Goal: Task Accomplishment & Management: Use online tool/utility

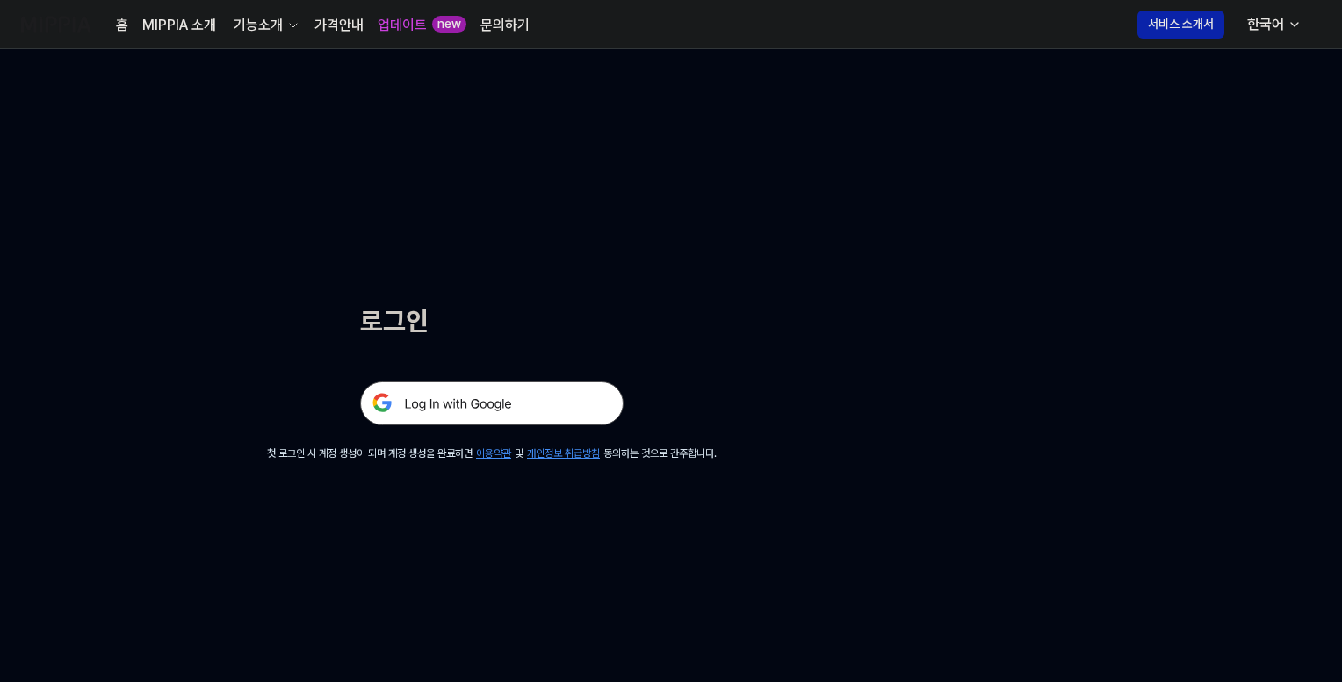
click at [536, 390] on img at bounding box center [492, 403] width 264 height 44
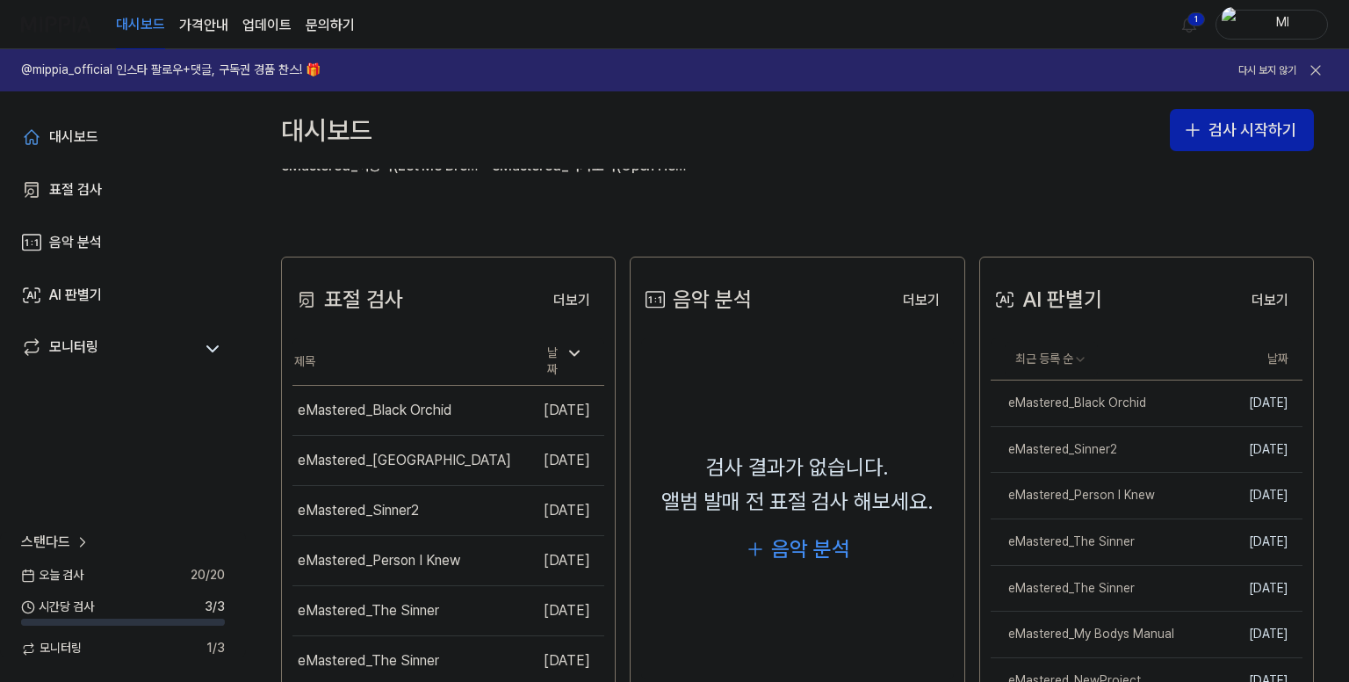
scroll to position [264, 0]
click at [1193, 18] on html "대시보드 가격안내 업데이트 문의하기 1 Ml @mippia_official 인스타 팔로우+댓글, 구독권 경품 찬스! 🎁 다시 보지 않기 대시보…" at bounding box center [674, 341] width 1349 height 682
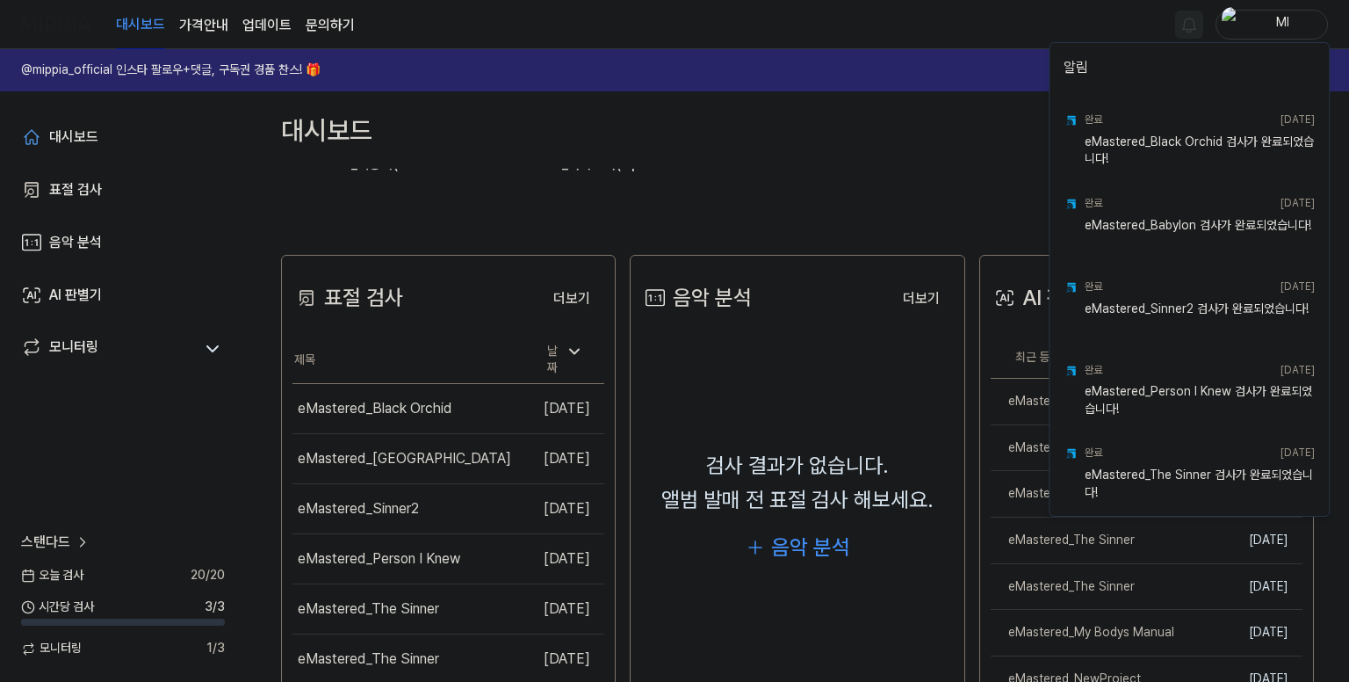
click at [1016, 11] on html "대시보드 가격안내 업데이트 문의하기 Ml @mippia_official 인스타 팔로우+댓글, 구독권 경품 찬스! 🎁 다시 보지 않기 대시보드 …" at bounding box center [674, 341] width 1349 height 682
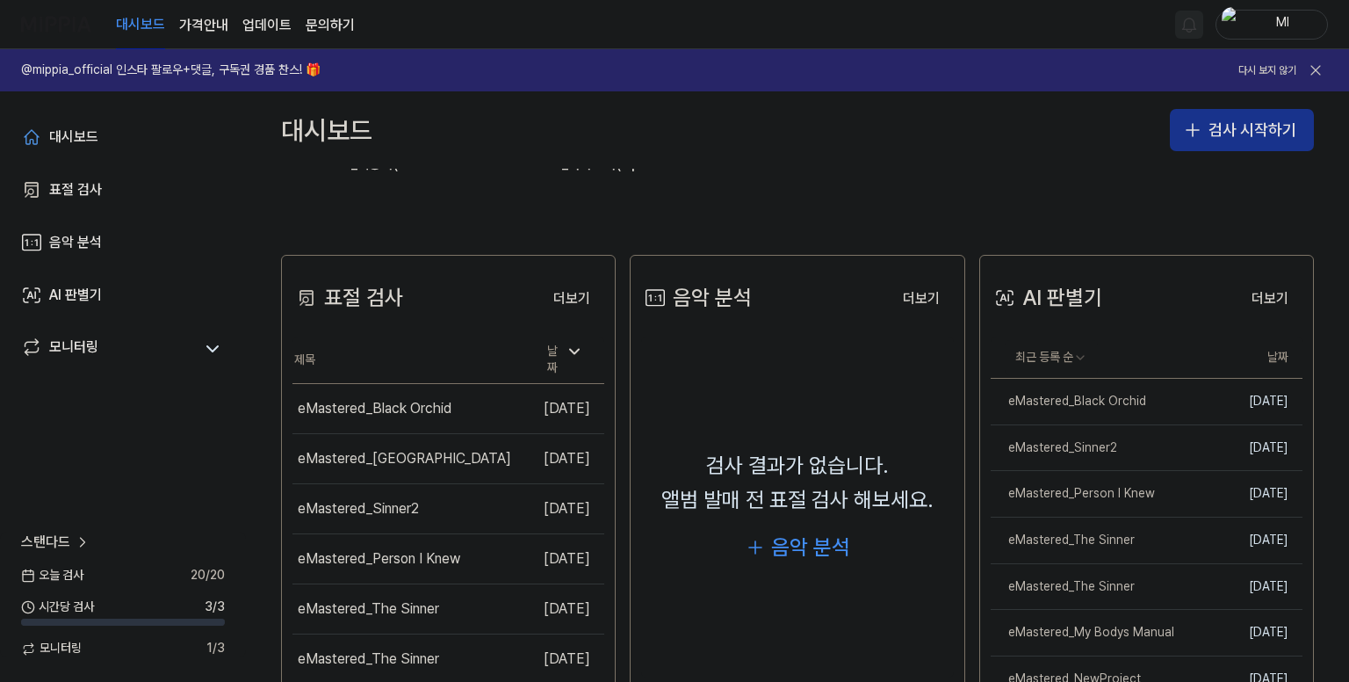
click at [1233, 127] on button "검사 시작하기" at bounding box center [1242, 130] width 144 height 42
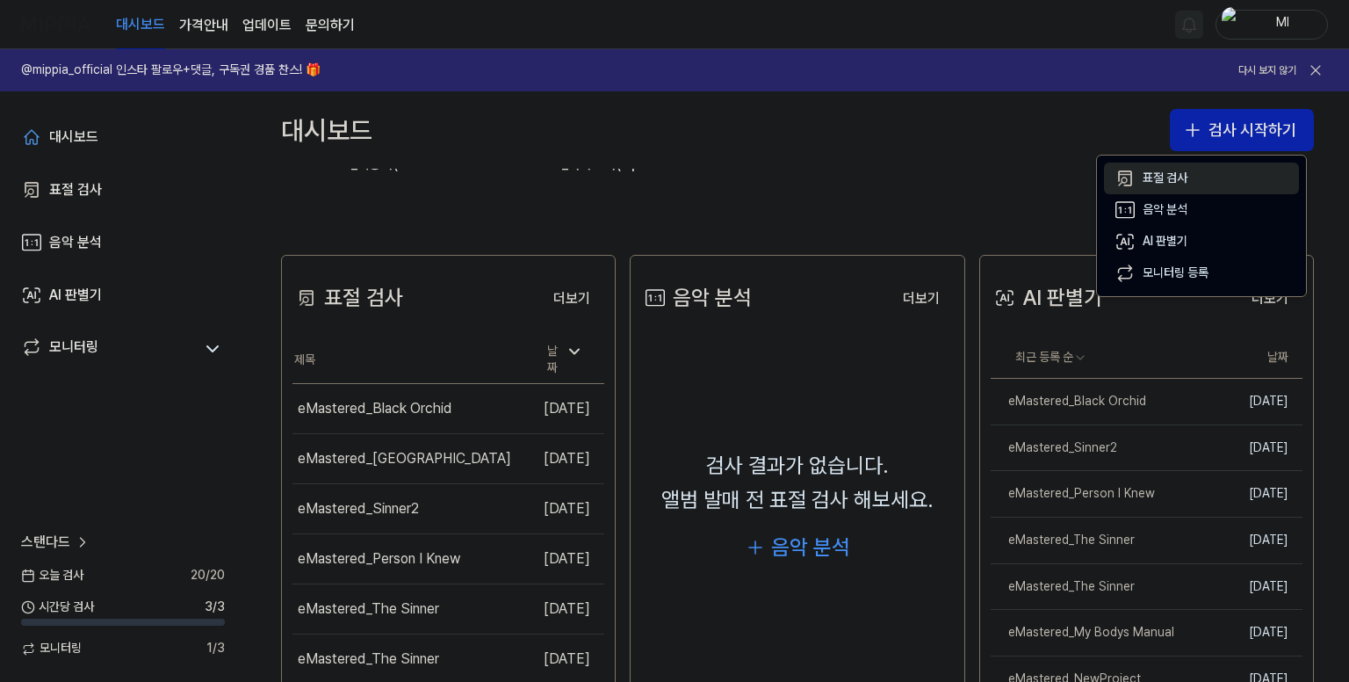
click at [1170, 178] on div "표절 검사" at bounding box center [1165, 179] width 45 height 18
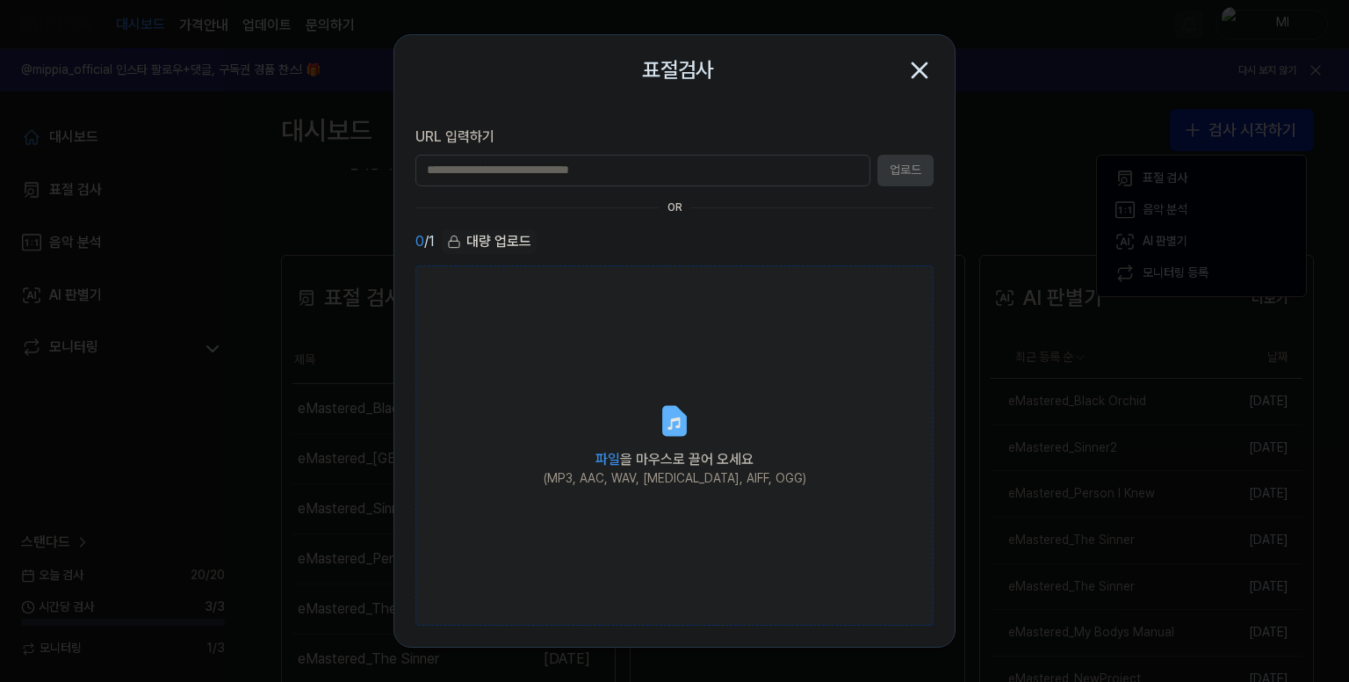
click at [640, 454] on span "파일 을 마우스로 끌어 오세요" at bounding box center [675, 459] width 158 height 17
click at [0, 0] on input "파일 을 마우스로 끌어 오세요 (MP3, AAC, WAV, [MEDICAL_DATA], AIFF, OGG)" at bounding box center [0, 0] width 0 height 0
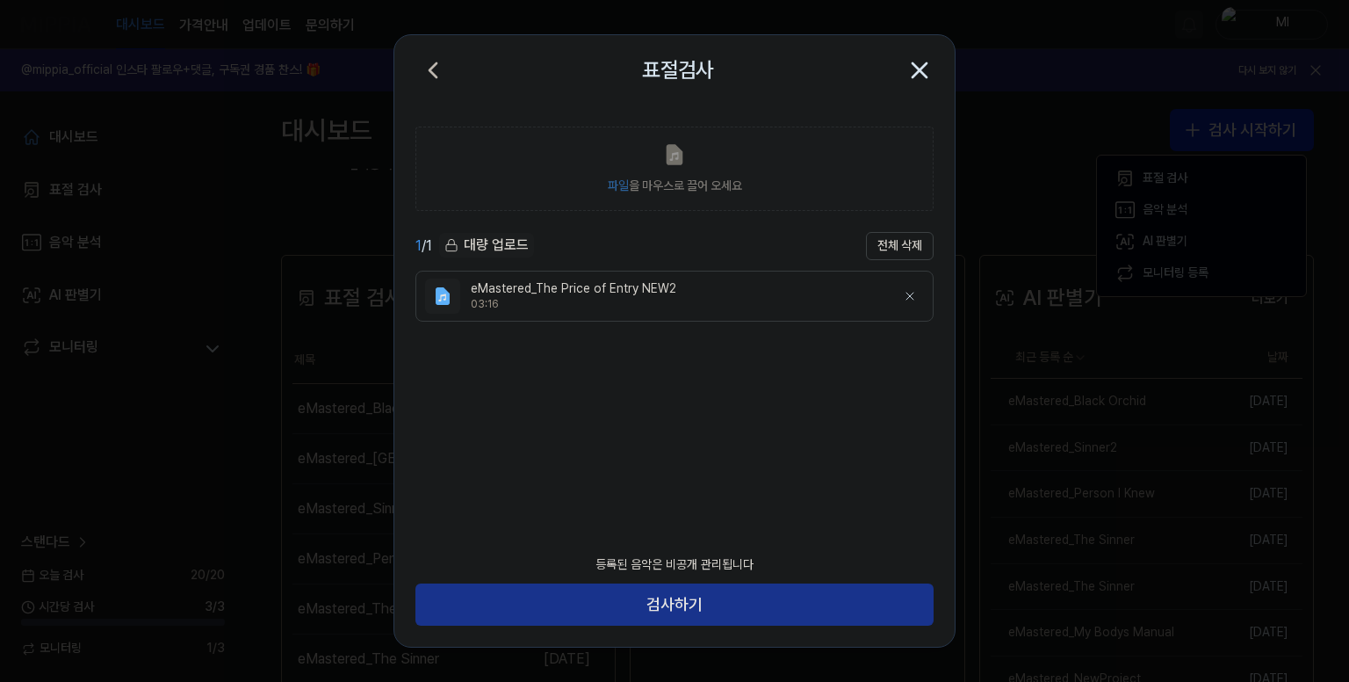
click at [799, 613] on button "검사하기" at bounding box center [675, 604] width 518 height 42
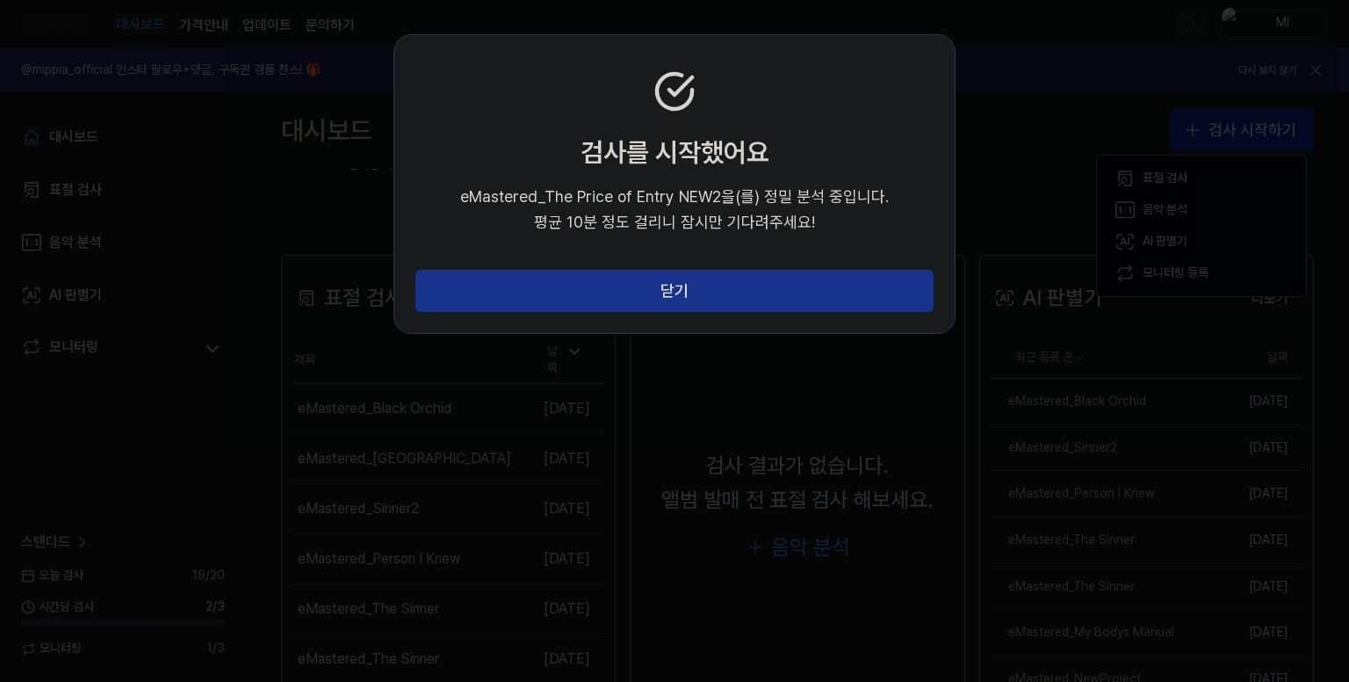
click at [777, 293] on button "닫기" at bounding box center [675, 291] width 518 height 42
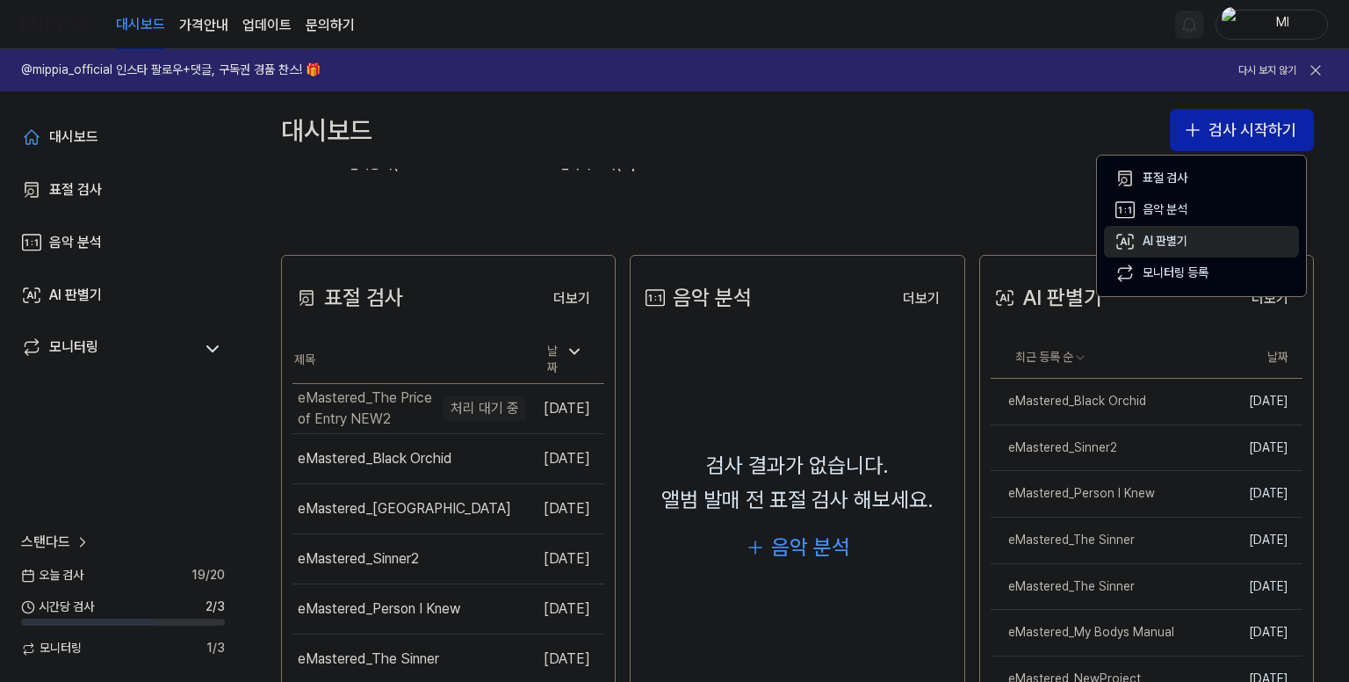
click at [1170, 234] on div "AI 판별기" at bounding box center [1165, 242] width 45 height 18
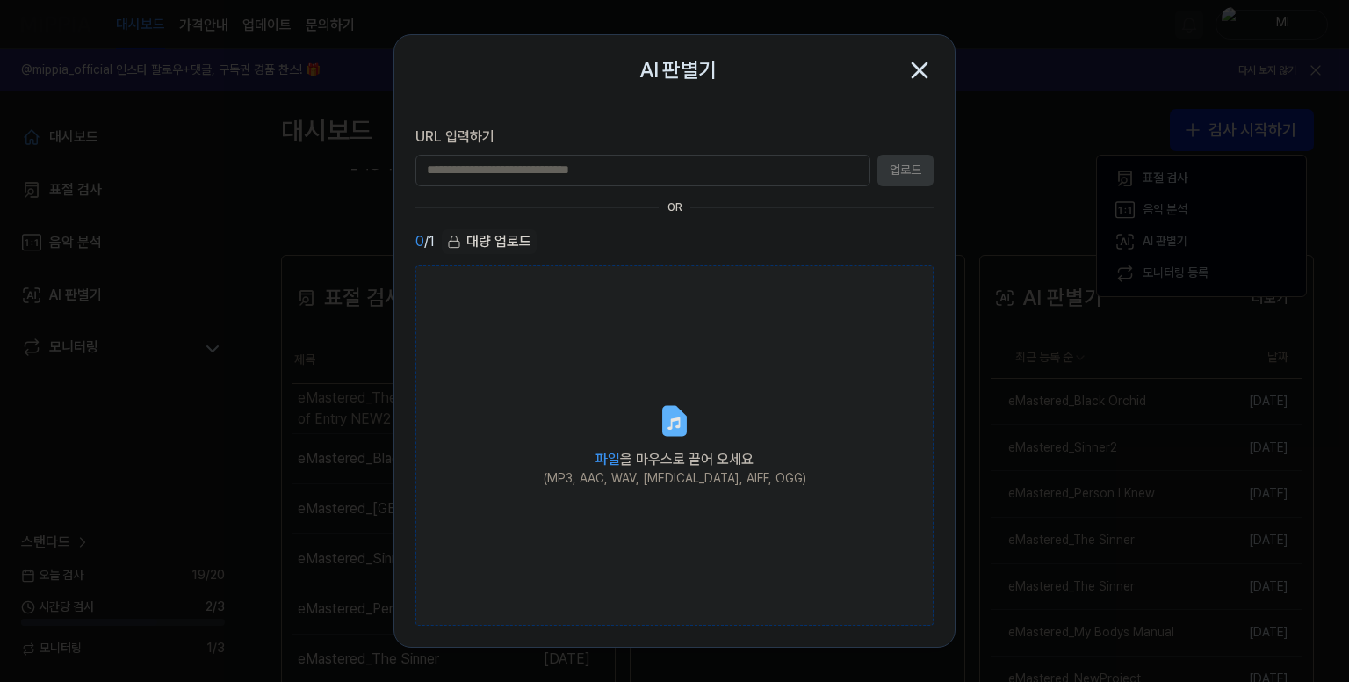
click at [697, 415] on label "파일 을 마우스로 끌어 오세요 (MP3, AAC, WAV, [MEDICAL_DATA], AIFF, OGG)" at bounding box center [675, 445] width 518 height 361
click at [0, 0] on input "파일 을 마우스로 끌어 오세요 (MP3, AAC, WAV, [MEDICAL_DATA], AIFF, OGG)" at bounding box center [0, 0] width 0 height 0
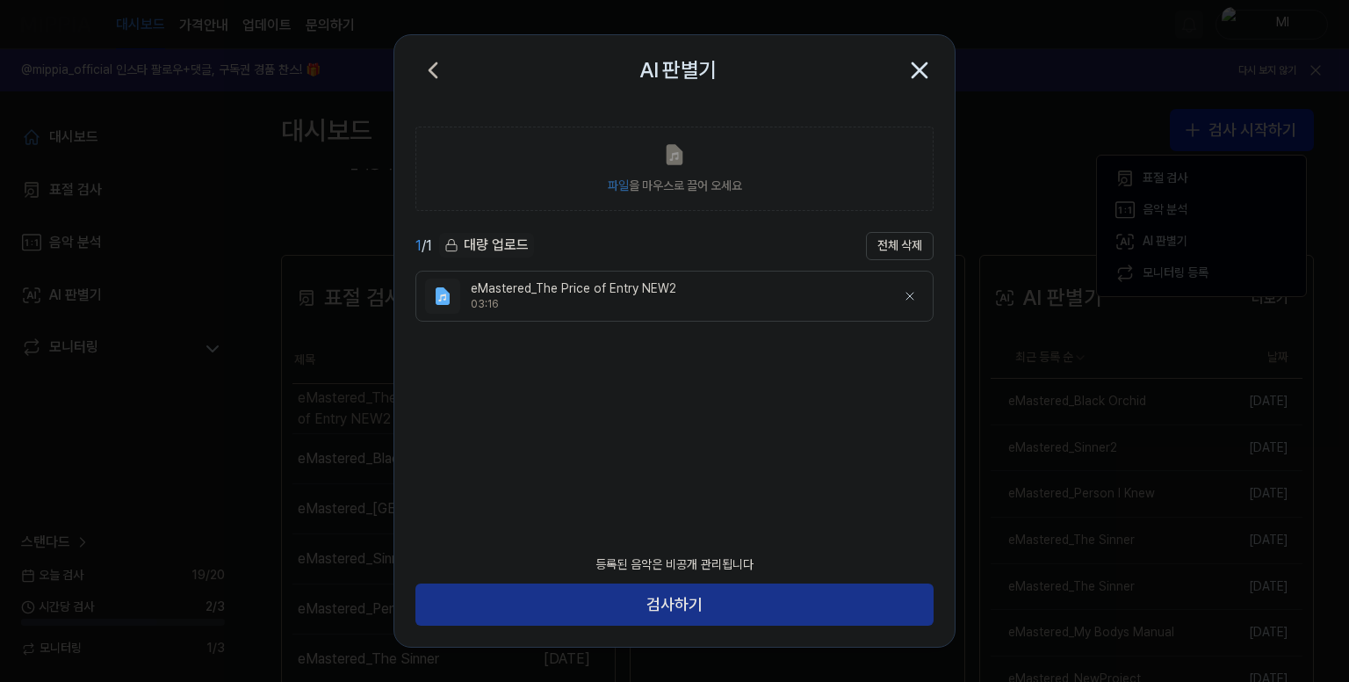
click at [704, 612] on button "검사하기" at bounding box center [675, 604] width 518 height 42
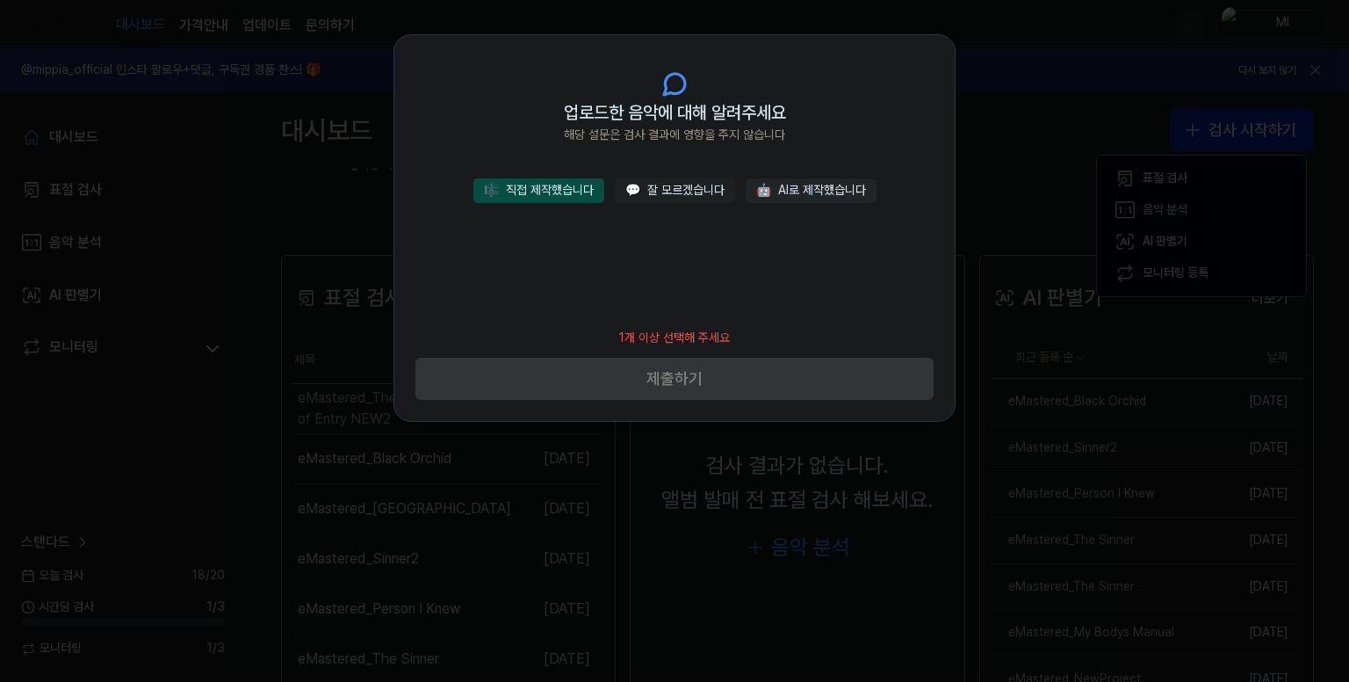
drag, startPoint x: 558, startPoint y: 188, endPoint x: 602, endPoint y: 201, distance: 45.9
click at [560, 187] on button "🎼 직접 제작했습니다" at bounding box center [539, 190] width 131 height 25
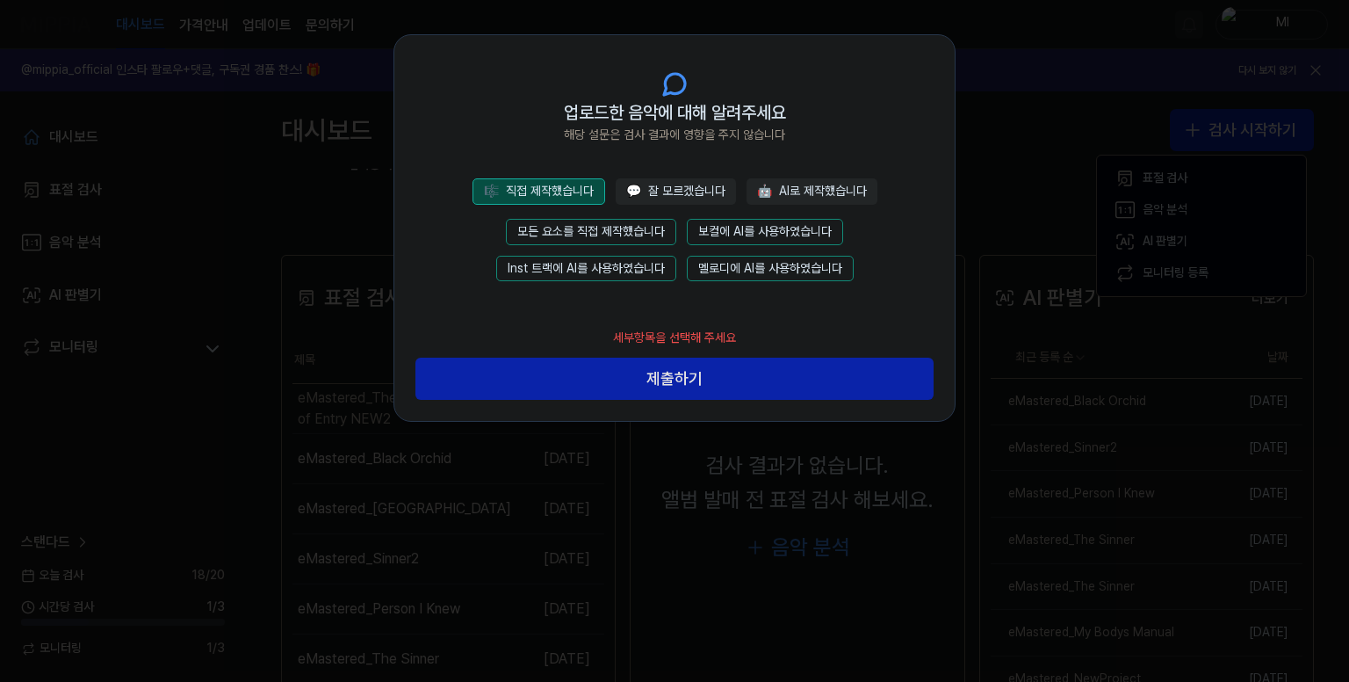
drag, startPoint x: 611, startPoint y: 222, endPoint x: 619, endPoint y: 261, distance: 39.6
click at [611, 222] on button "모든 요소를 직접 제작했습니다" at bounding box center [591, 232] width 170 height 26
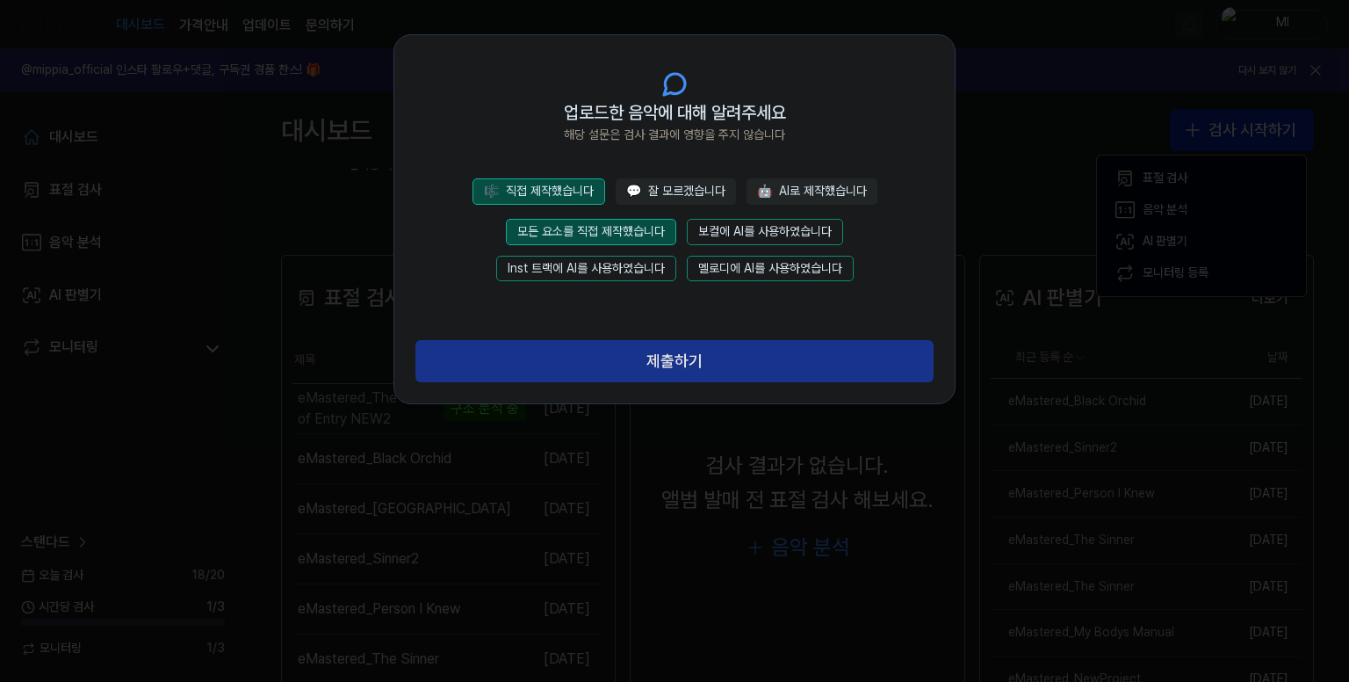
click at [634, 349] on button "제출하기" at bounding box center [675, 361] width 518 height 42
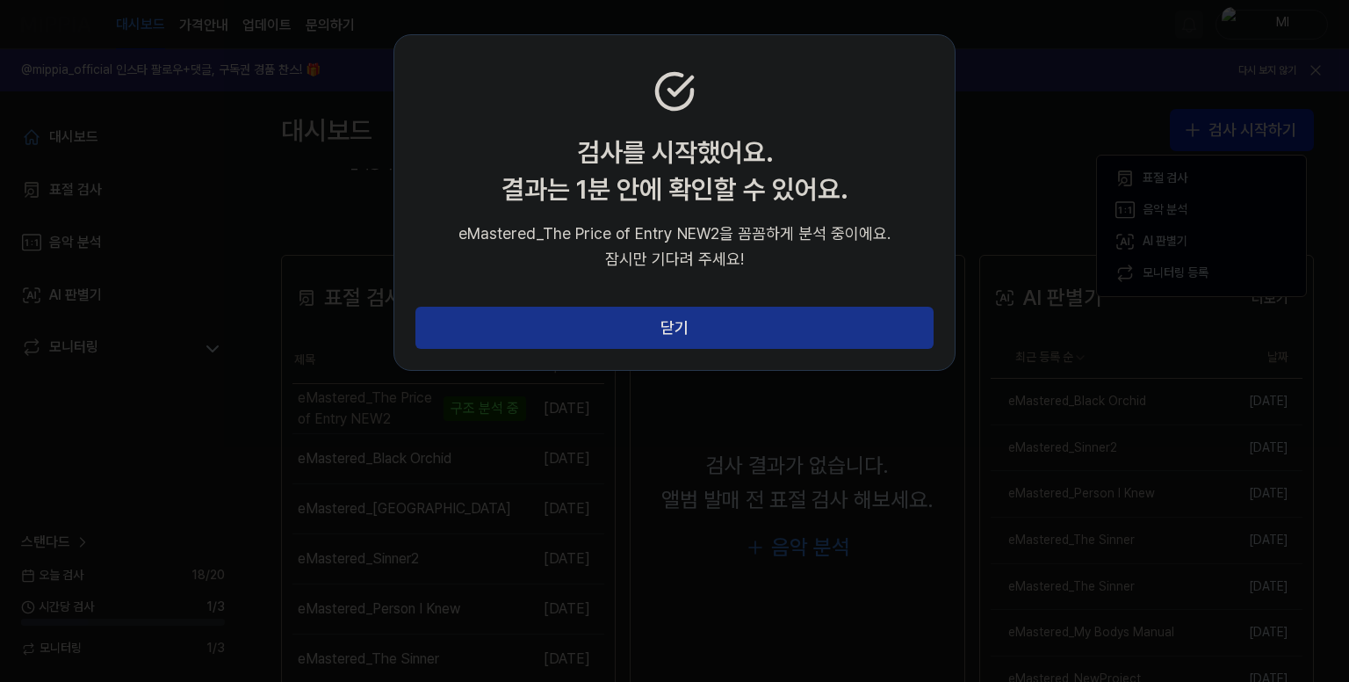
click at [671, 331] on button "닫기" at bounding box center [675, 328] width 518 height 42
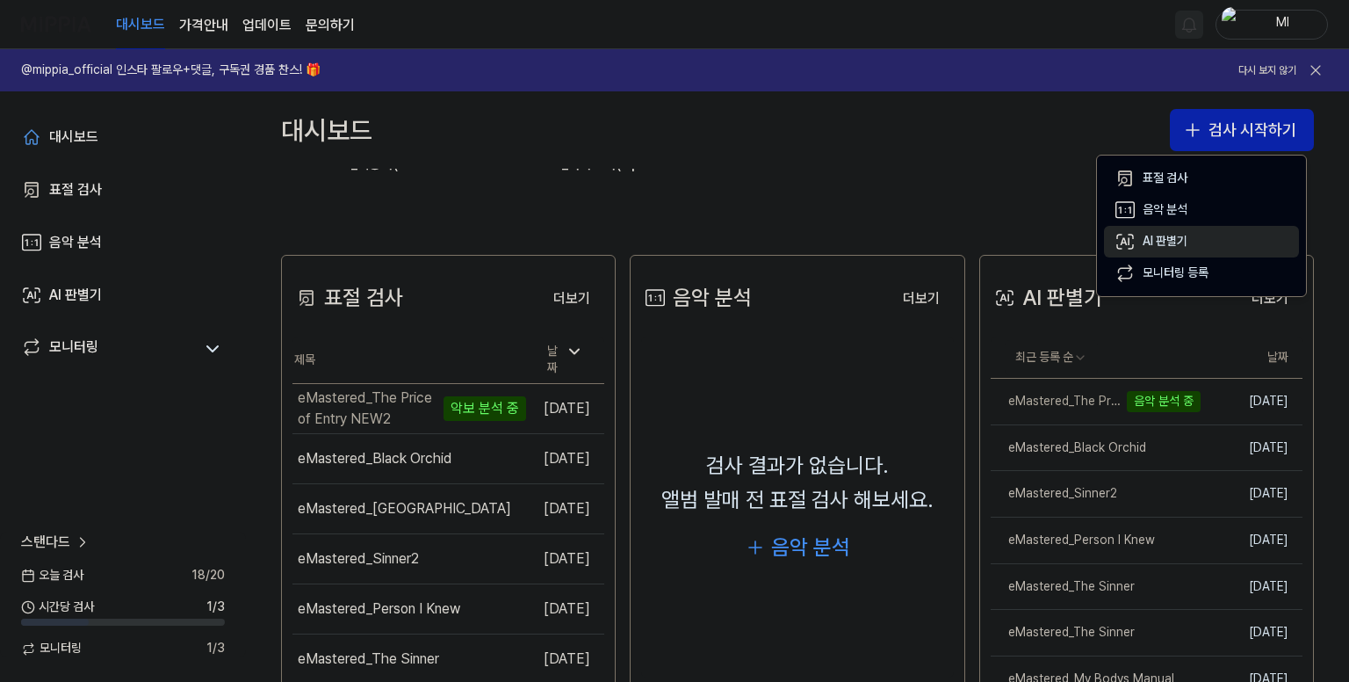
click at [1160, 242] on div "AI 판별기" at bounding box center [1165, 242] width 45 height 18
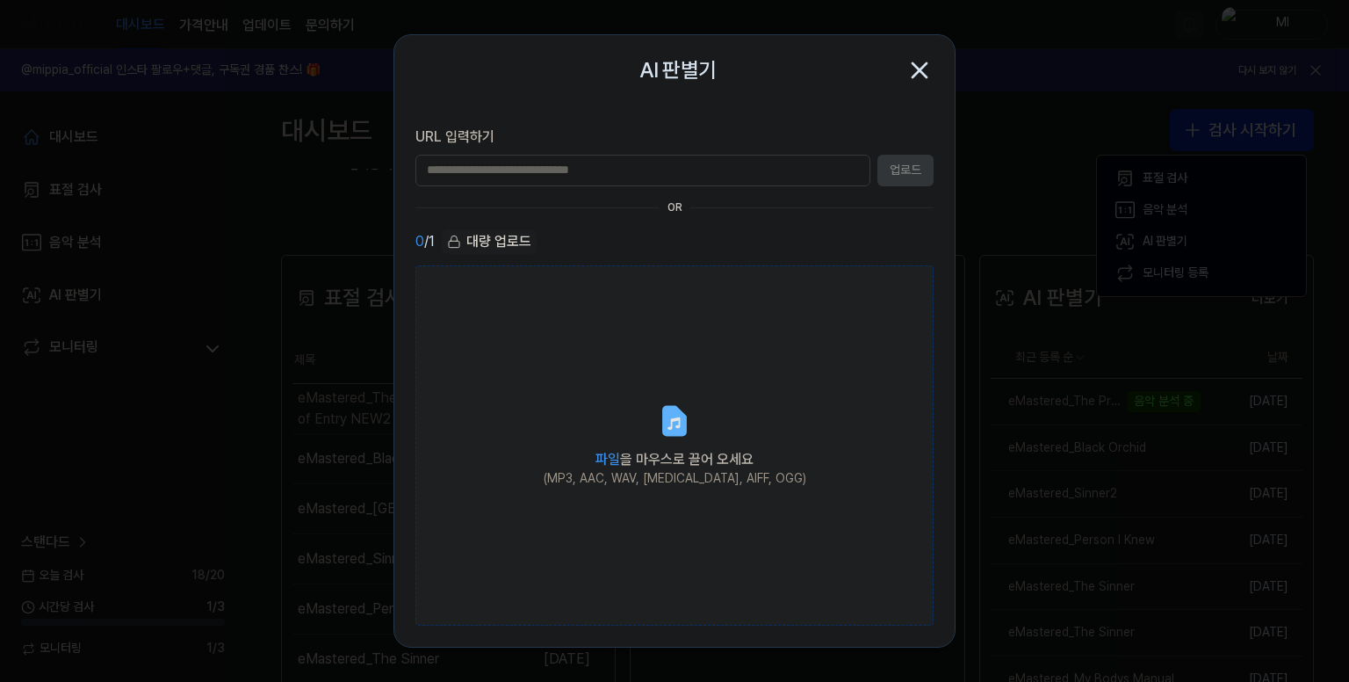
click at [661, 398] on label "파일 을 마우스로 끌어 오세요 (MP3, AAC, WAV, [MEDICAL_DATA], AIFF, OGG)" at bounding box center [675, 445] width 518 height 361
click at [0, 0] on input "파일 을 마우스로 끌어 오세요 (MP3, AAC, WAV, [MEDICAL_DATA], AIFF, OGG)" at bounding box center [0, 0] width 0 height 0
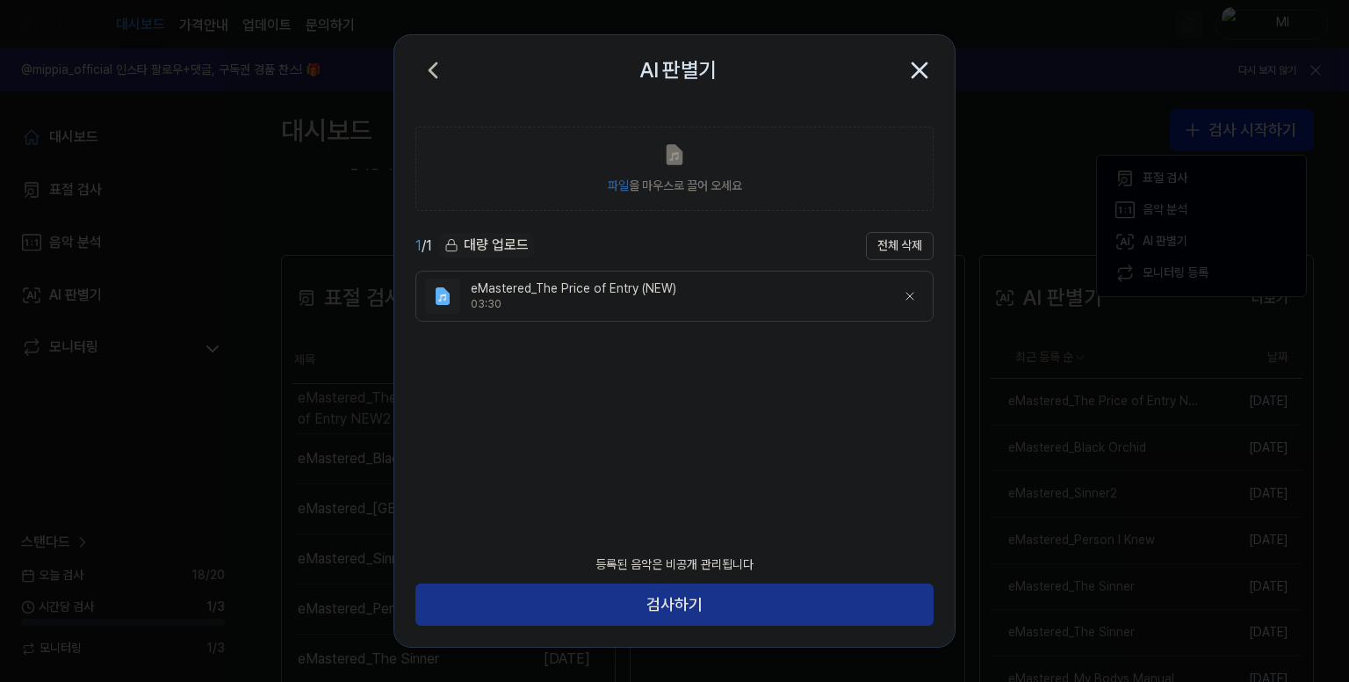
click at [736, 597] on button "검사하기" at bounding box center [675, 604] width 518 height 42
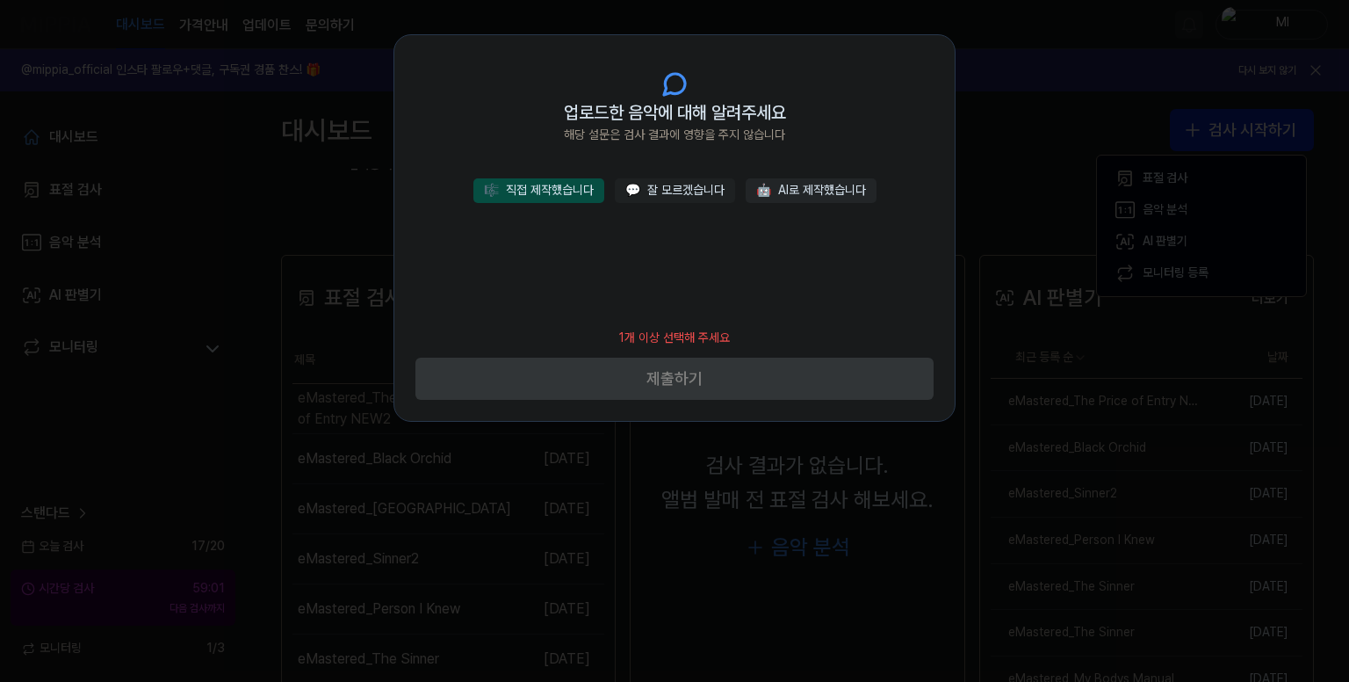
click at [560, 191] on button "🎼 직접 제작했습니다" at bounding box center [539, 190] width 131 height 25
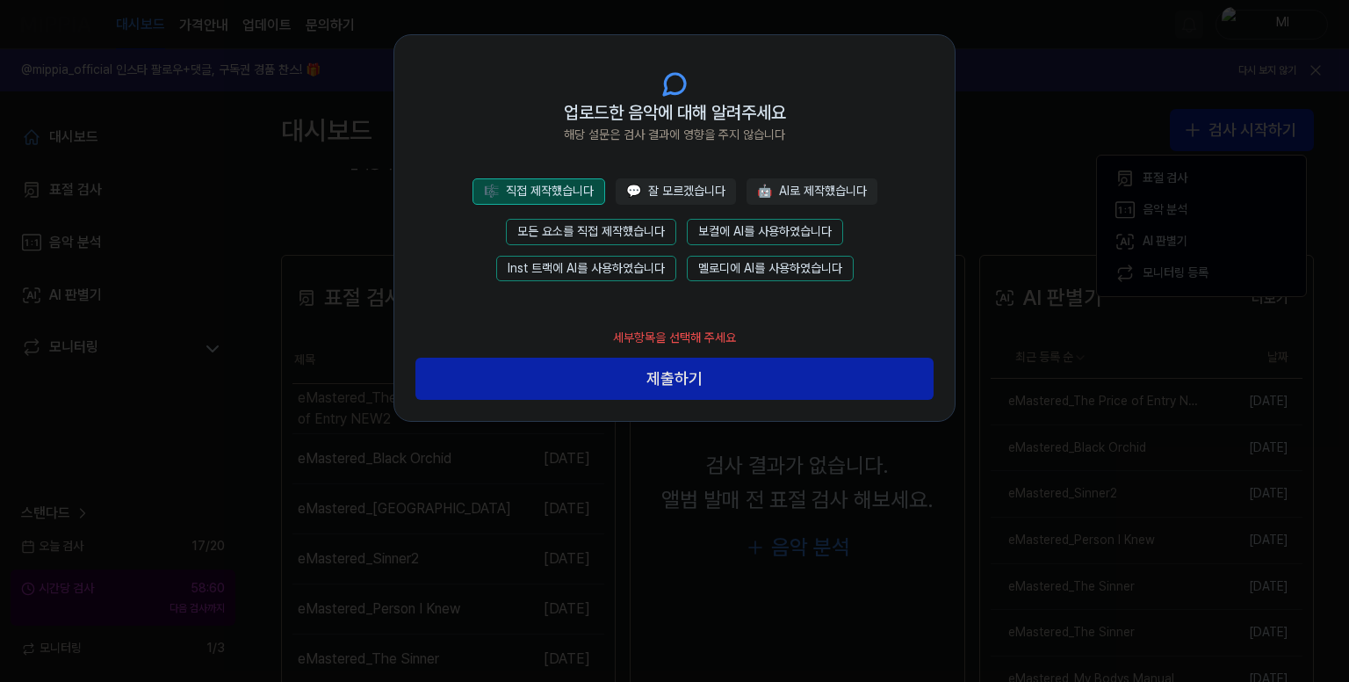
click at [618, 225] on button "모든 요소를 직접 제작했습니다" at bounding box center [591, 232] width 170 height 26
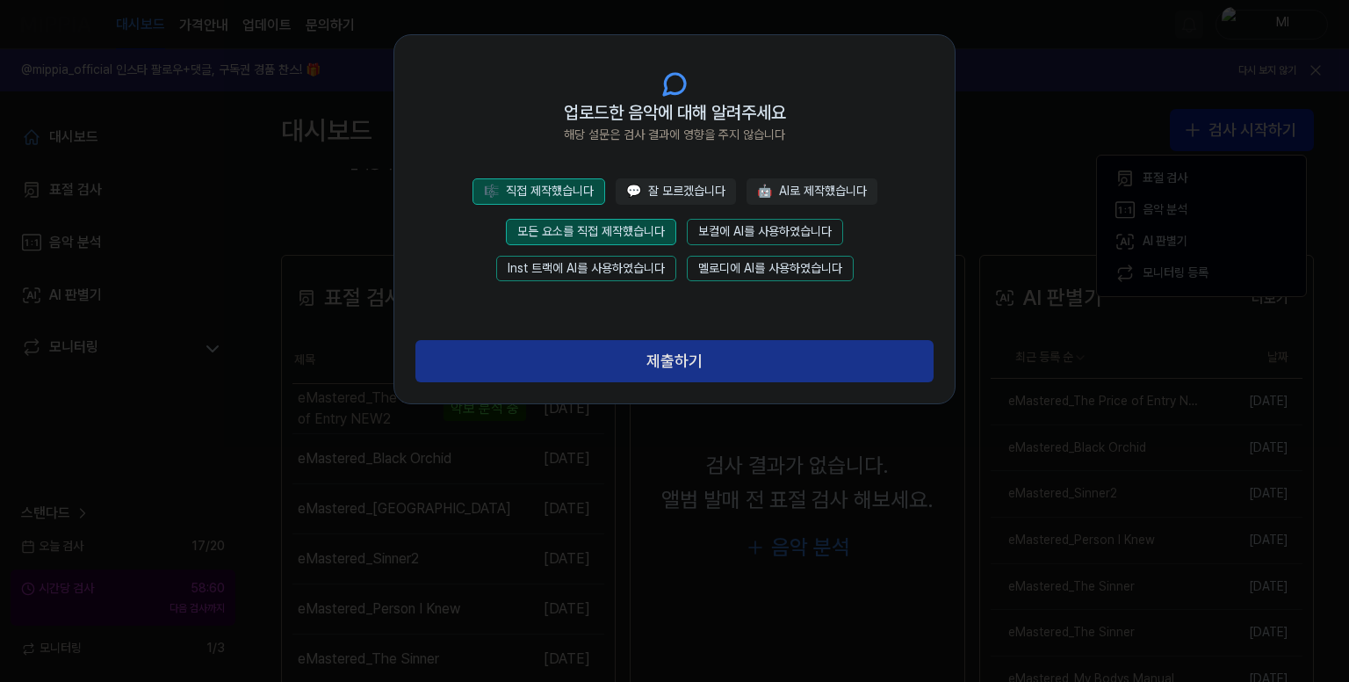
click at [668, 372] on button "제출하기" at bounding box center [675, 361] width 518 height 42
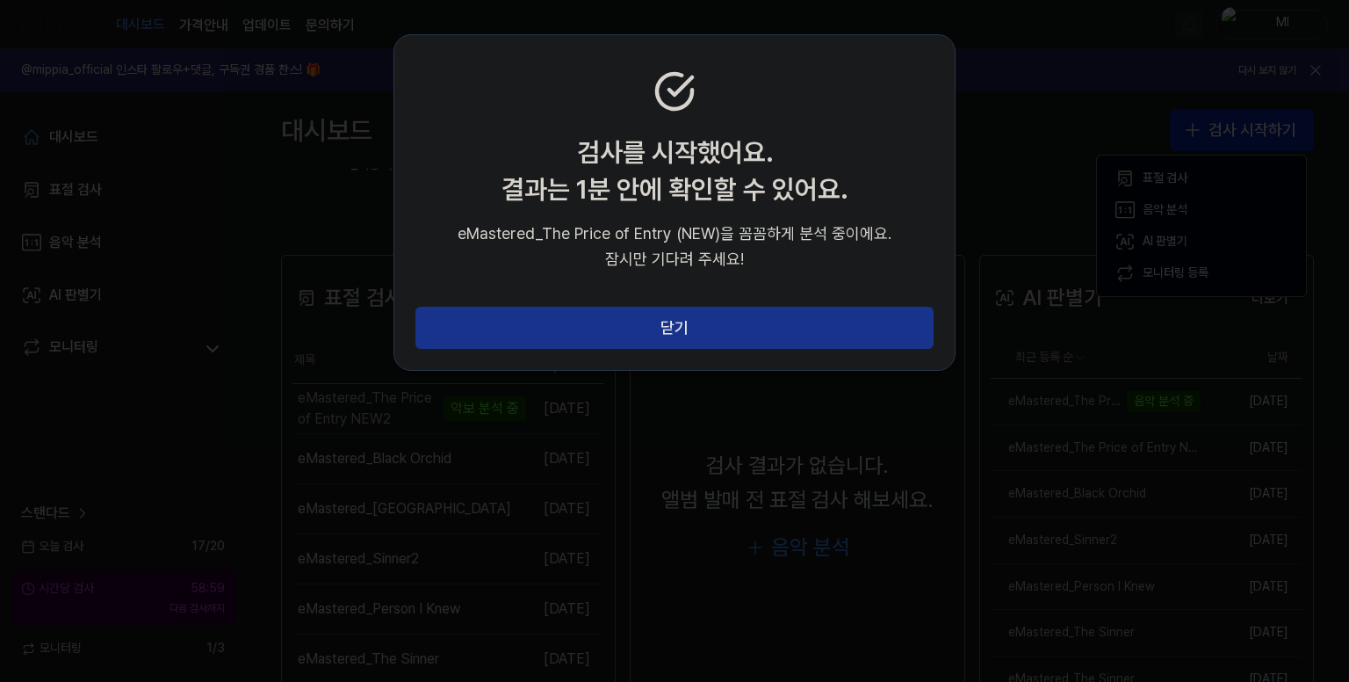
click at [703, 344] on button "닫기" at bounding box center [675, 328] width 518 height 42
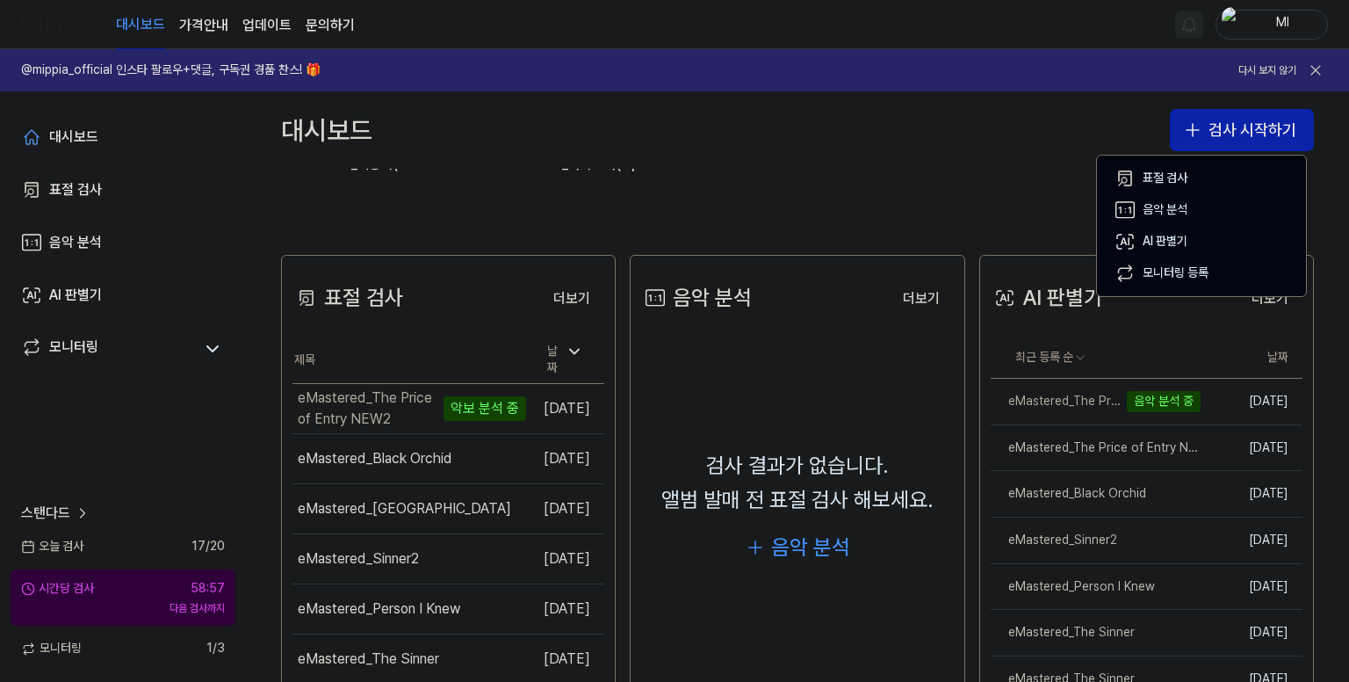
click at [944, 120] on div "대시보드 검사 시작하기" at bounding box center [797, 129] width 1103 height 77
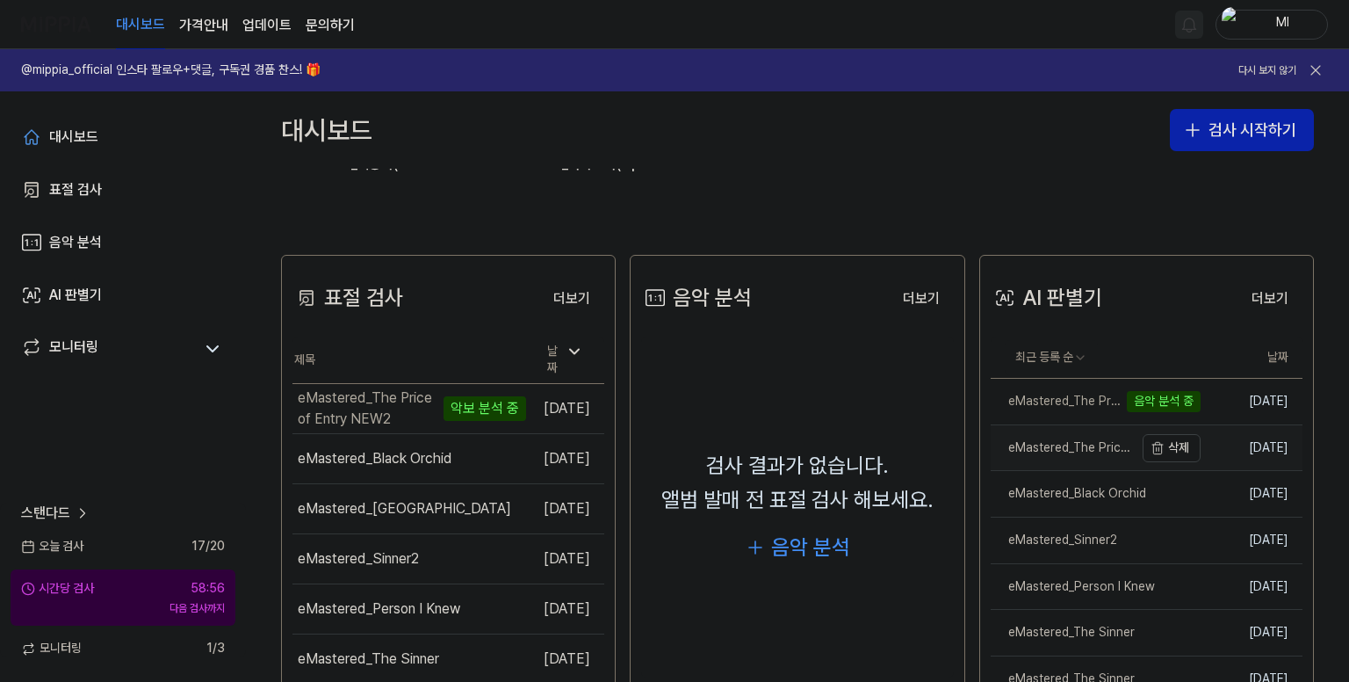
click at [1061, 444] on div "eMastered_The Price of Entry NEW2" at bounding box center [1062, 448] width 143 height 18
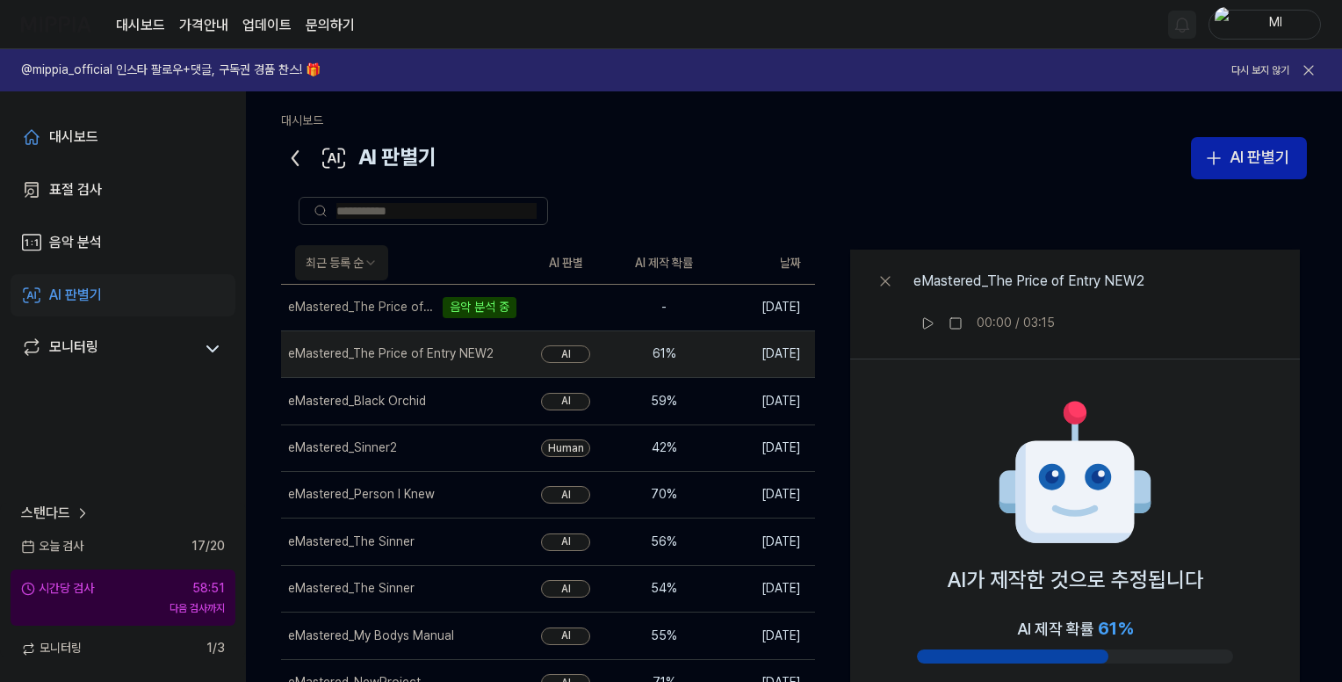
click at [287, 150] on icon at bounding box center [295, 158] width 28 height 28
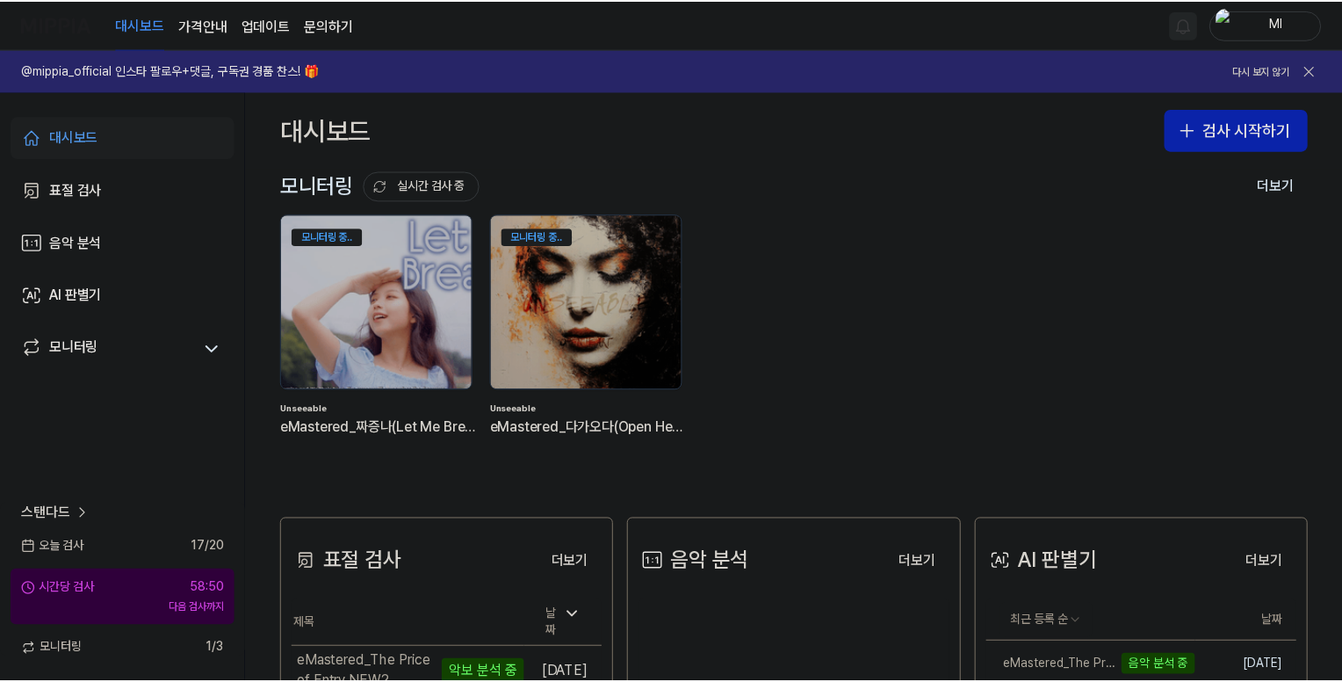
scroll to position [264, 0]
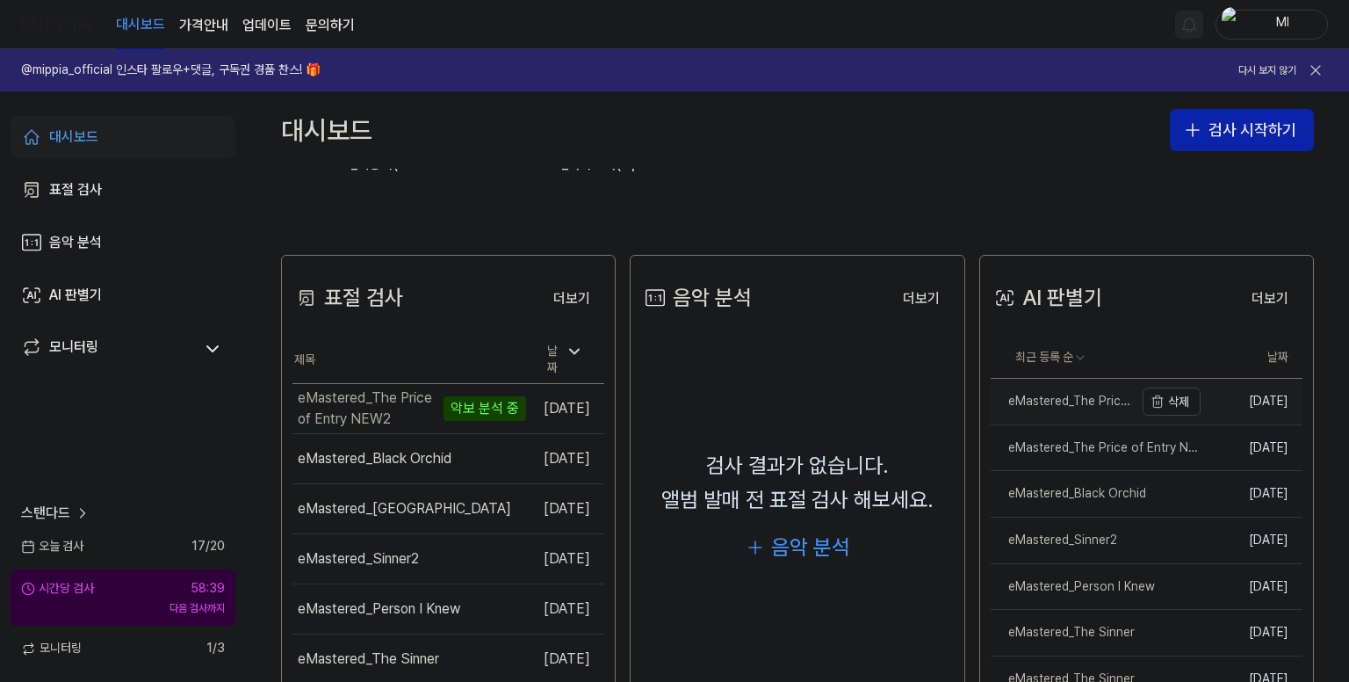
click at [1072, 403] on div "eMastered_The Price of Entry (NEW)" at bounding box center [1062, 402] width 143 height 18
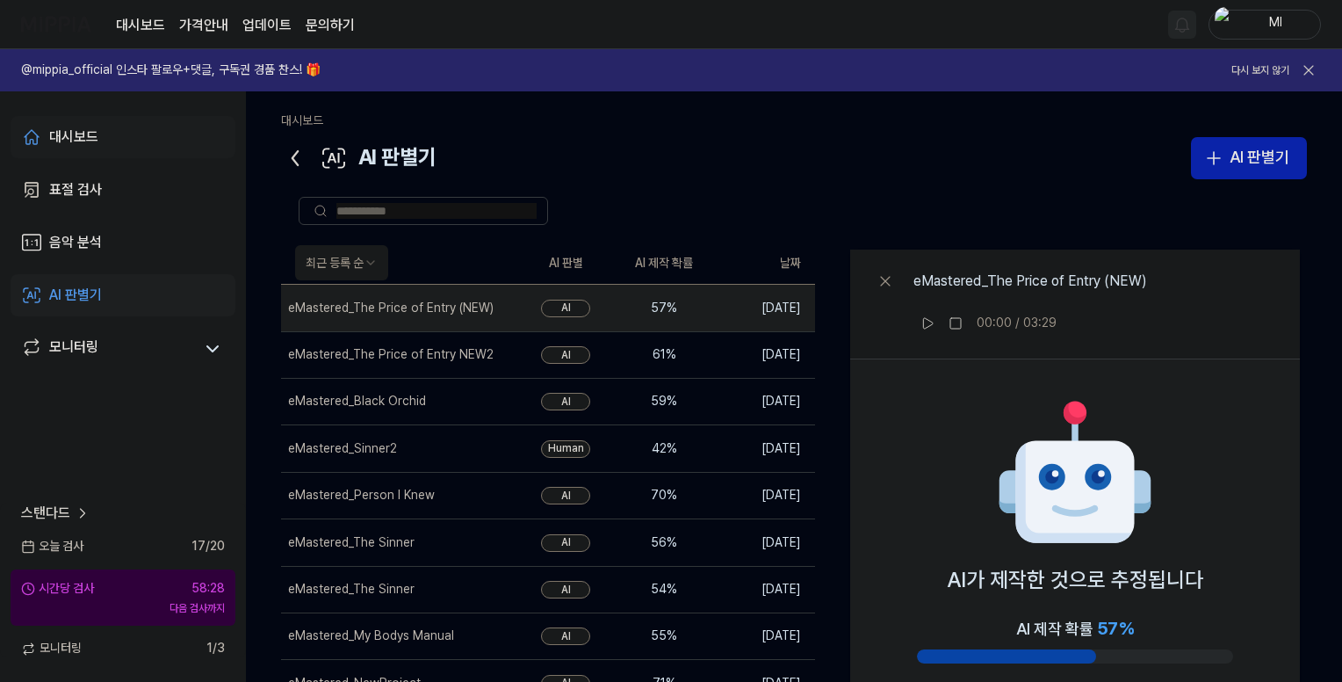
click at [65, 136] on div "대시보드" at bounding box center [73, 137] width 49 height 21
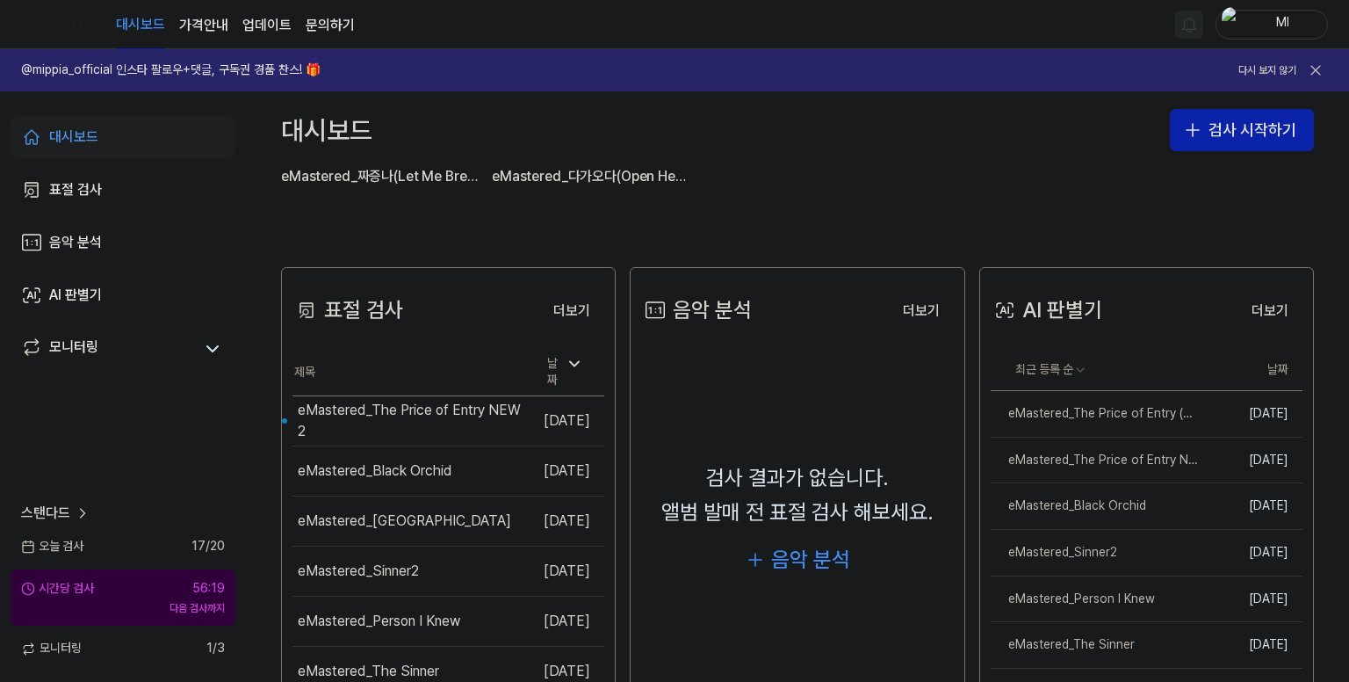
scroll to position [264, 0]
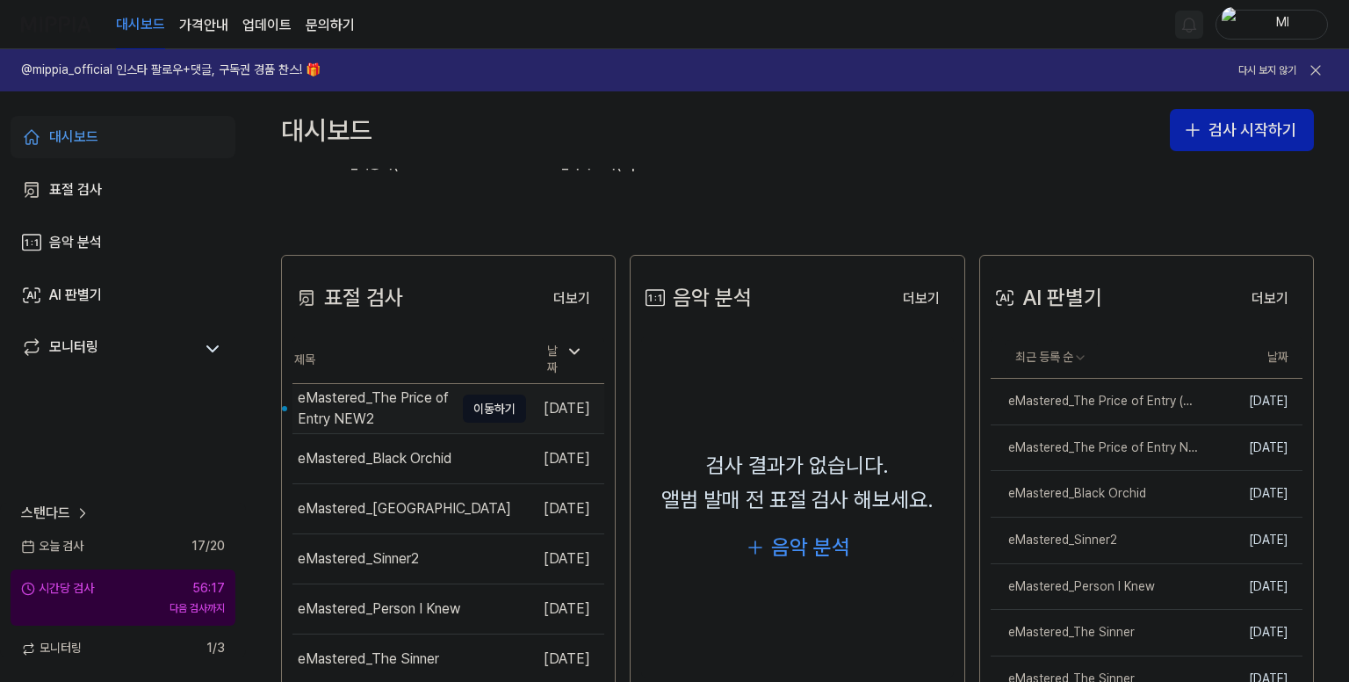
click at [365, 406] on div "eMastered_The Price of Entry NEW2" at bounding box center [376, 408] width 156 height 42
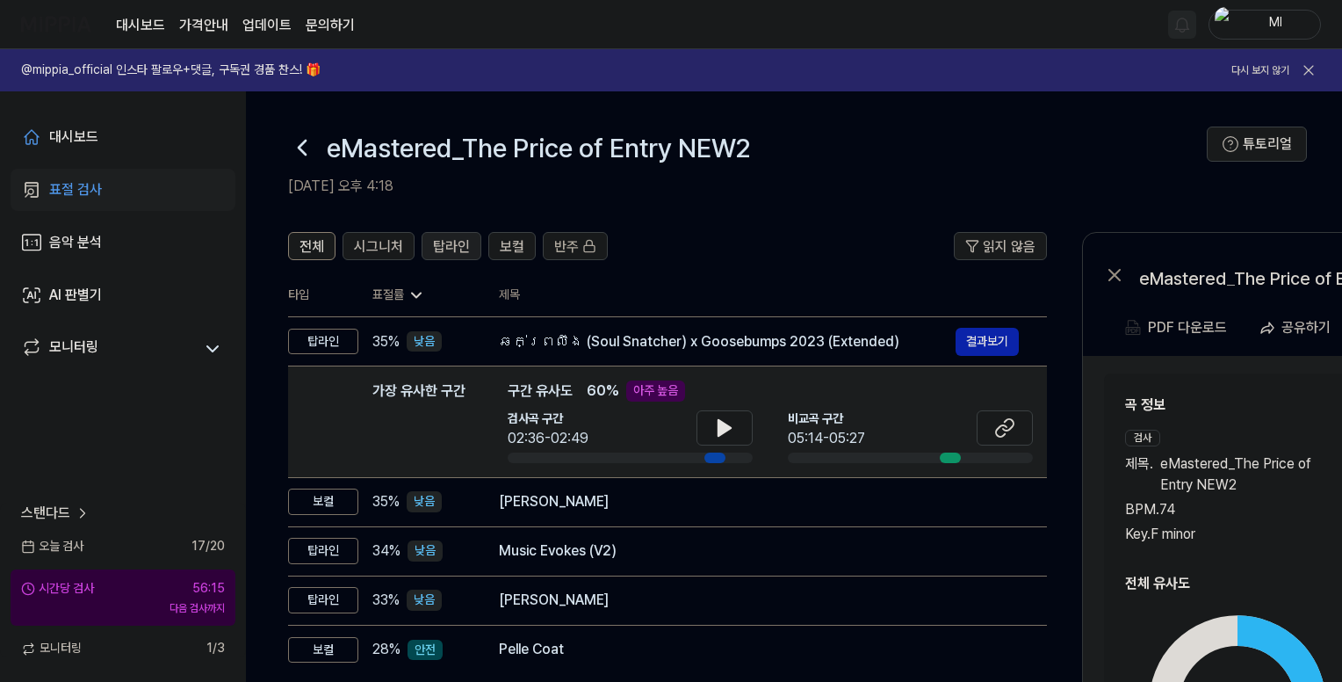
click at [451, 245] on span "탑라인" at bounding box center [451, 246] width 37 height 21
click at [507, 243] on span "보컬" at bounding box center [512, 246] width 25 height 21
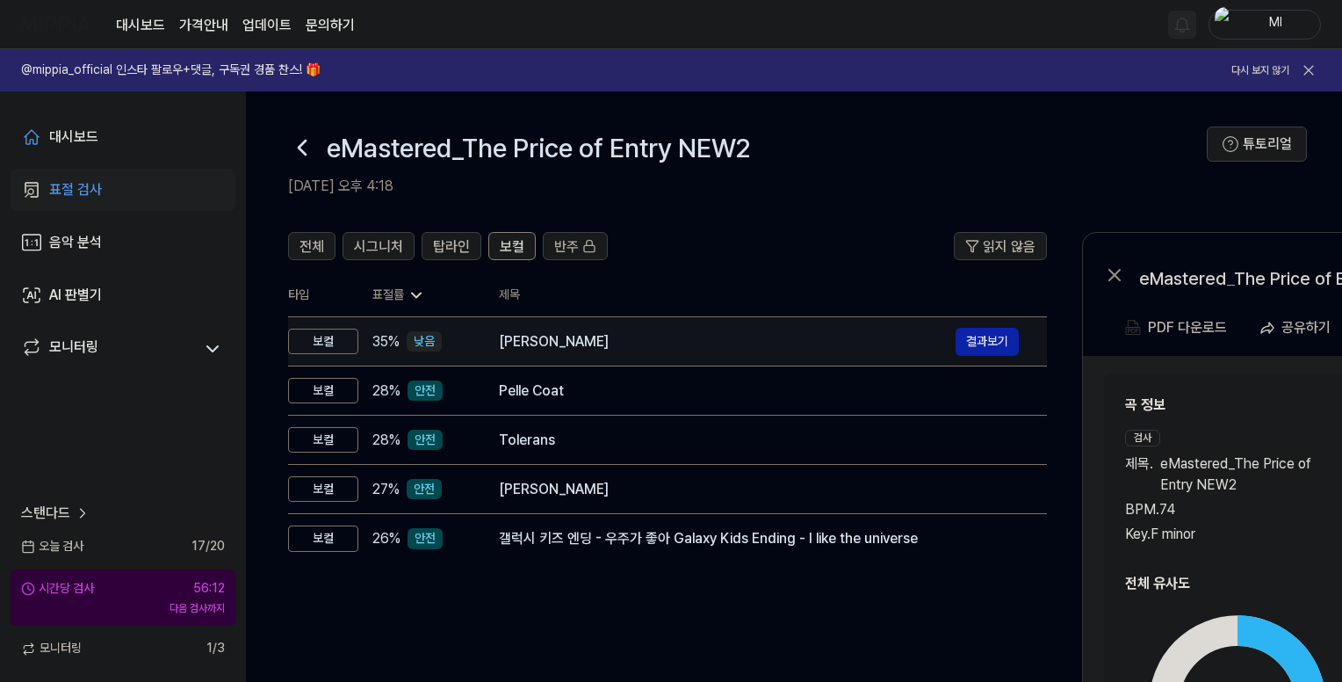
click at [559, 348] on div "[PERSON_NAME]" at bounding box center [727, 341] width 457 height 21
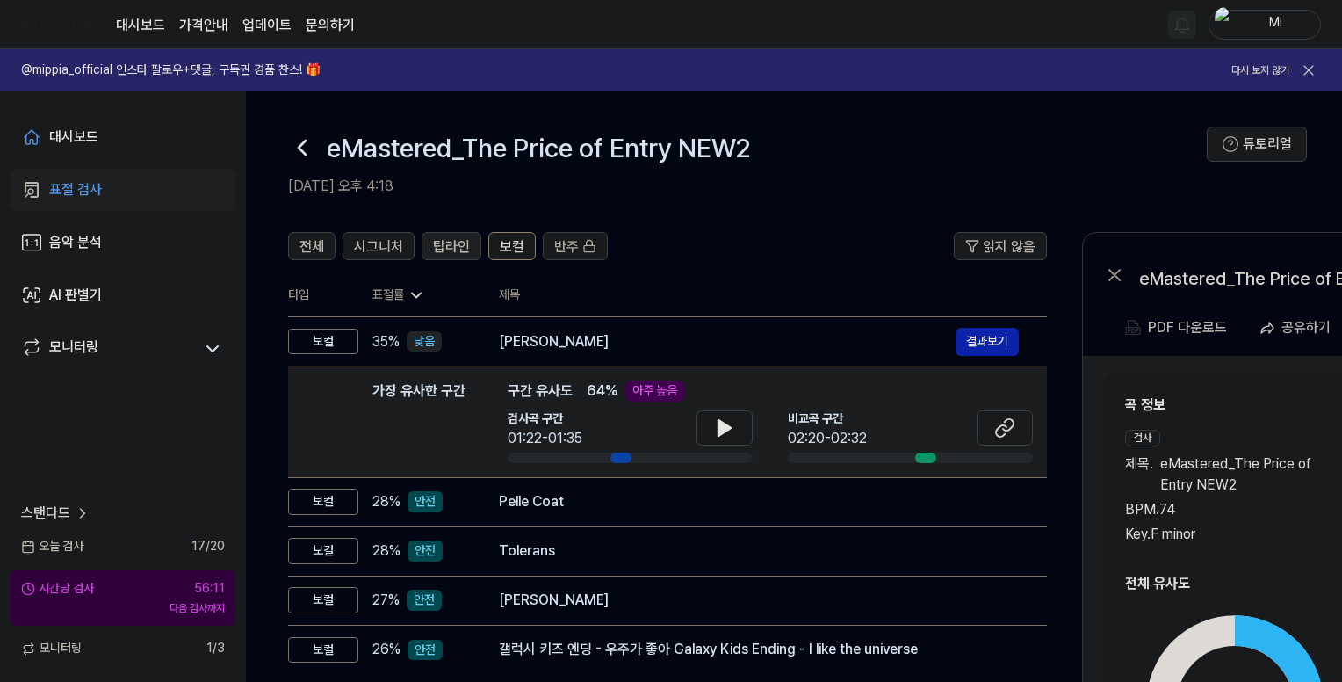
click at [461, 243] on span "탑라인" at bounding box center [451, 246] width 37 height 21
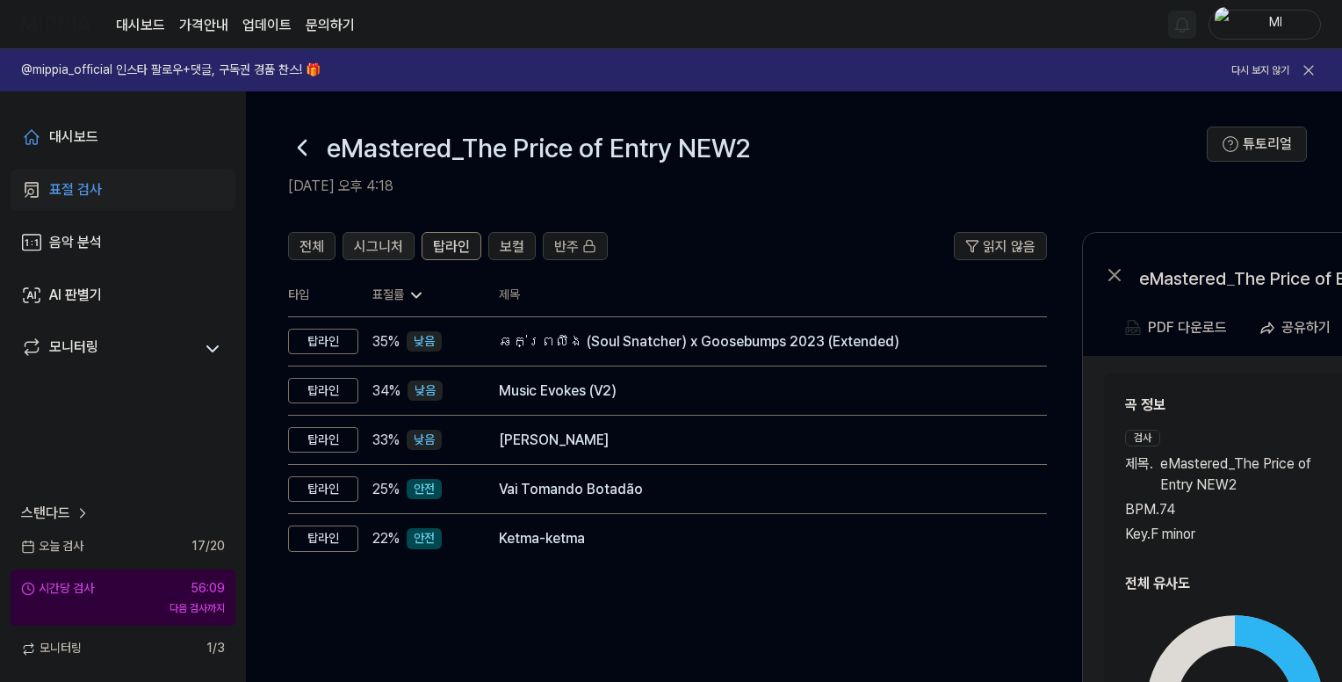
click at [369, 246] on span "시그니처" at bounding box center [378, 246] width 49 height 21
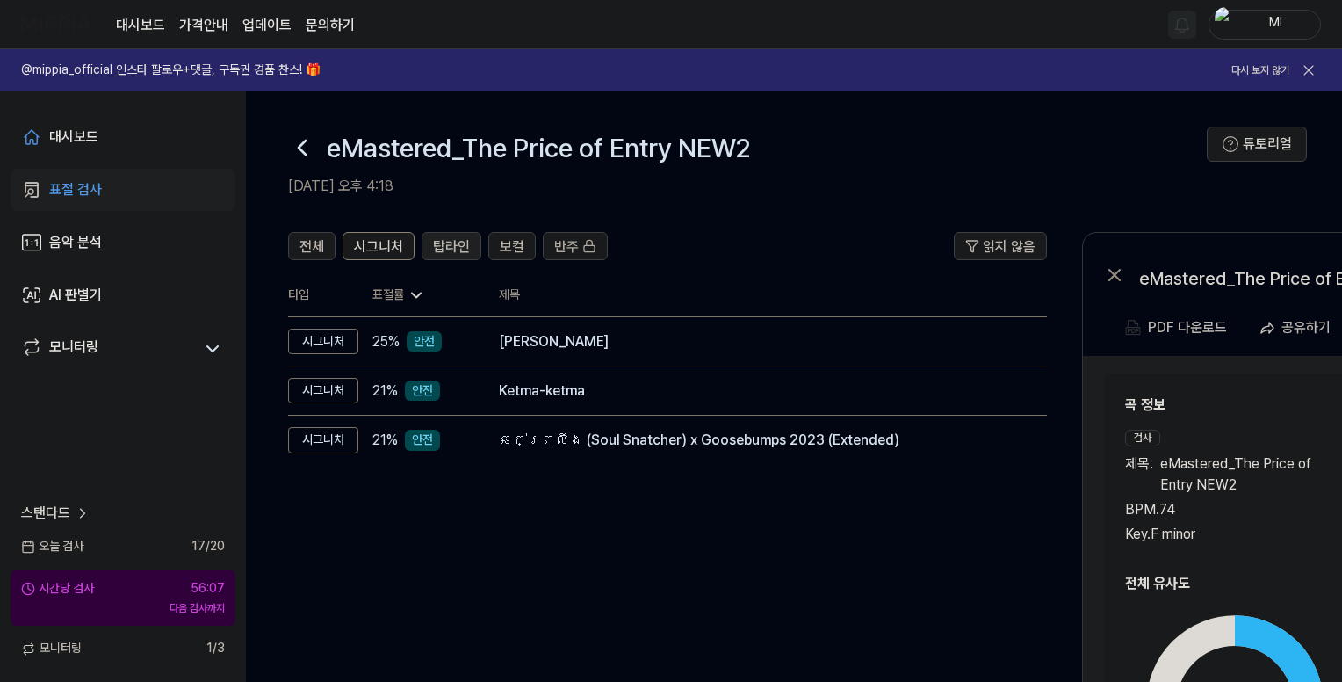
click at [446, 237] on span "탑라인" at bounding box center [451, 246] width 37 height 21
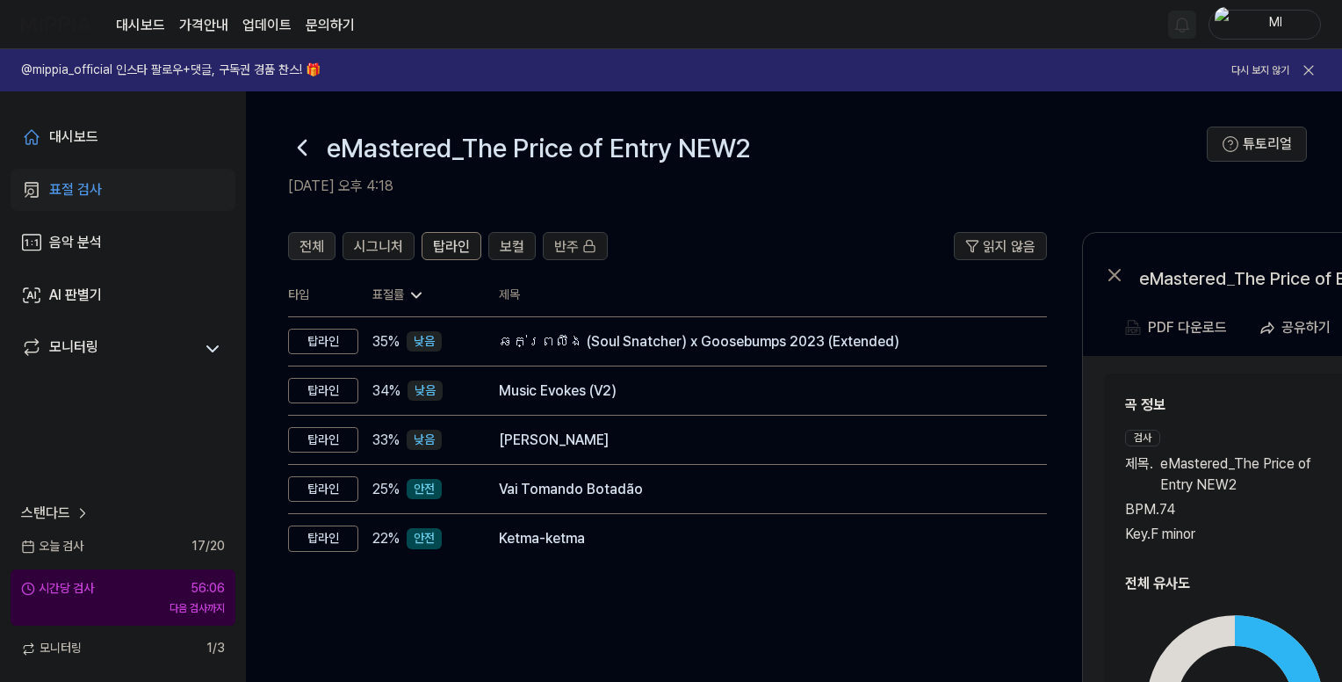
click at [315, 241] on span "전체" at bounding box center [312, 246] width 25 height 21
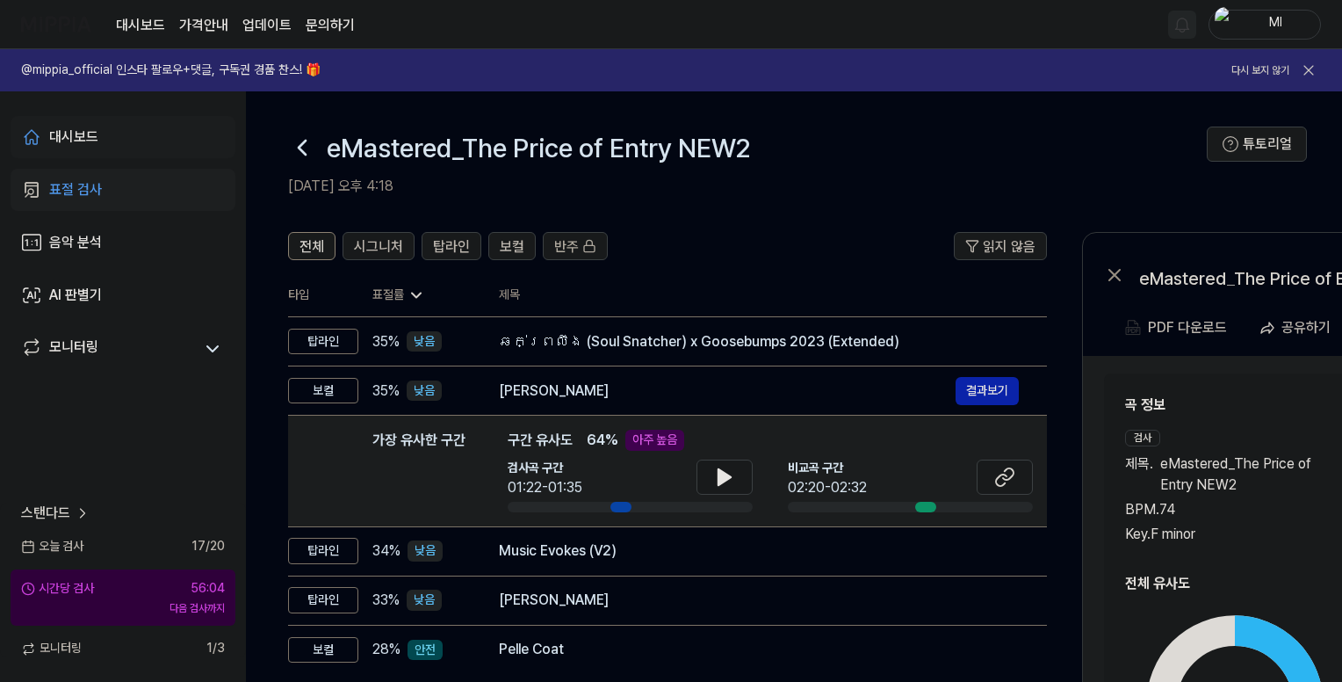
click at [98, 127] on link "대시보드" at bounding box center [123, 137] width 225 height 42
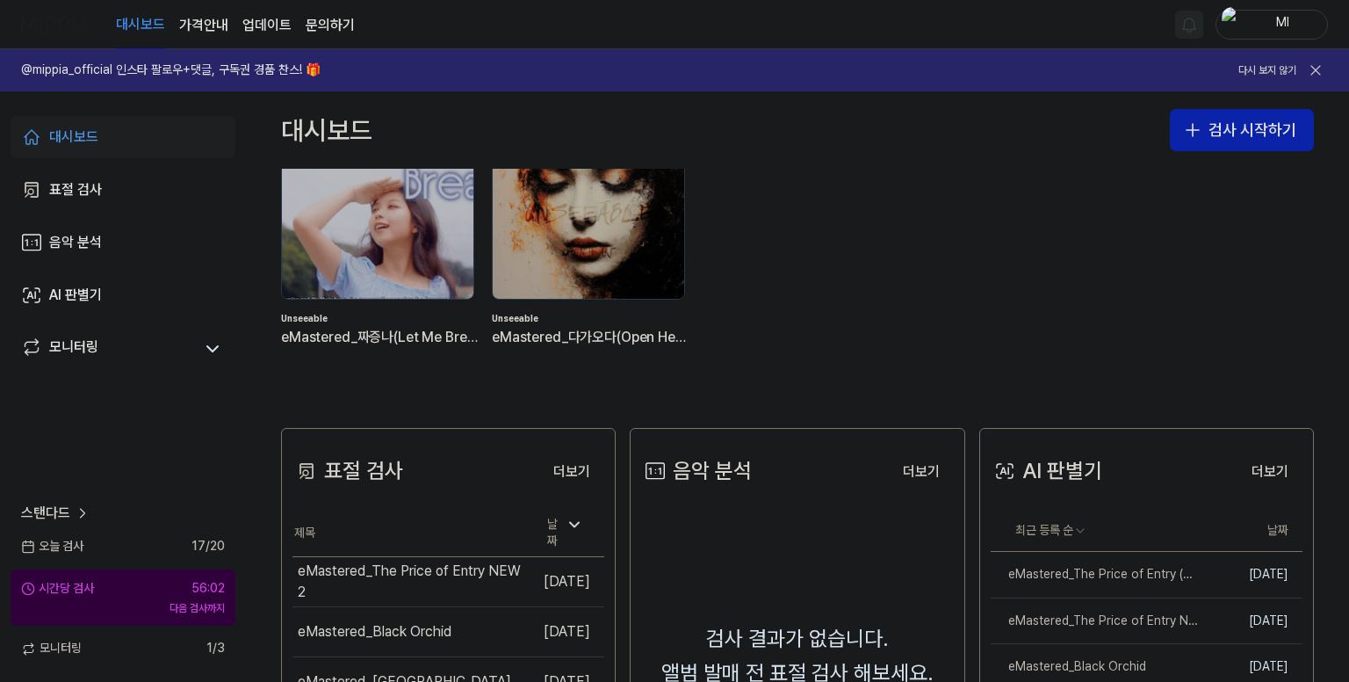
scroll to position [88, 0]
